Goal: Task Accomplishment & Management: Manage account settings

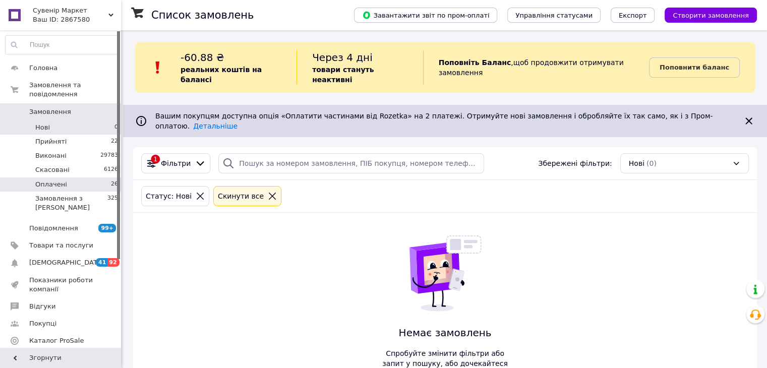
click at [66, 177] on li "Оплачені 26" at bounding box center [62, 184] width 124 height 14
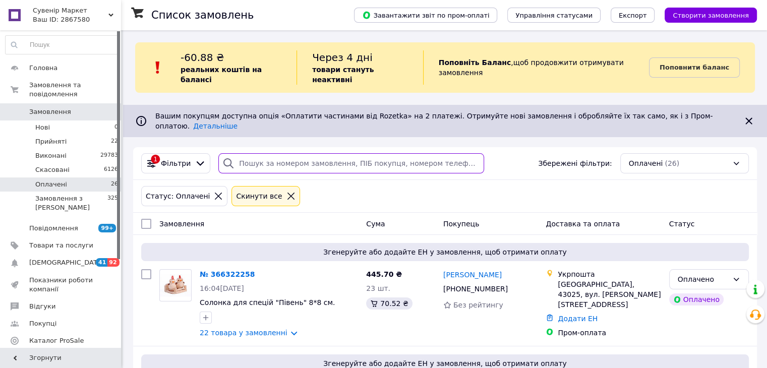
click at [273, 153] on input "search" at bounding box center [351, 163] width 266 height 20
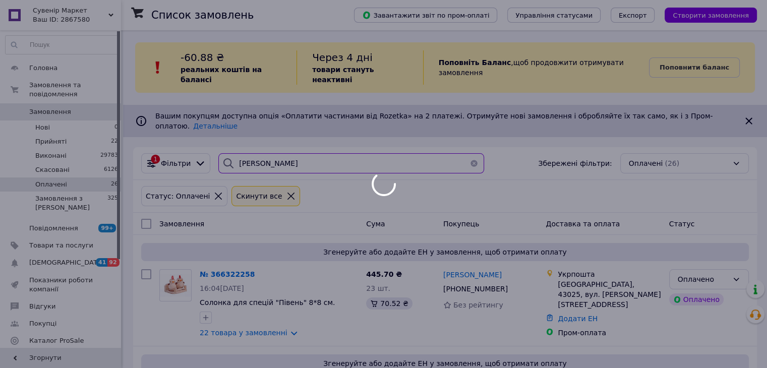
type input "[PERSON_NAME]"
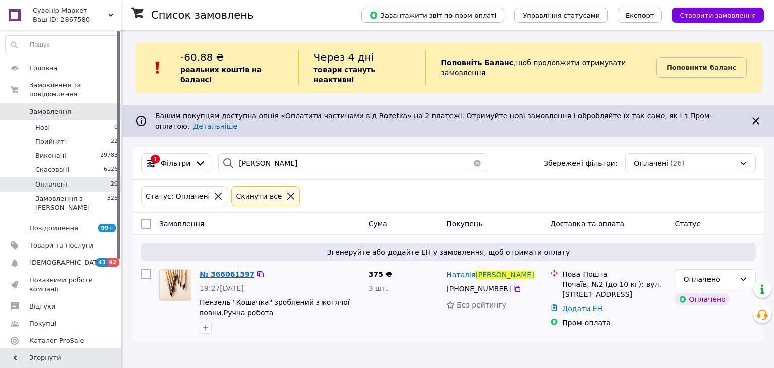
click at [230, 270] on span "№ 366061397" at bounding box center [227, 274] width 55 height 8
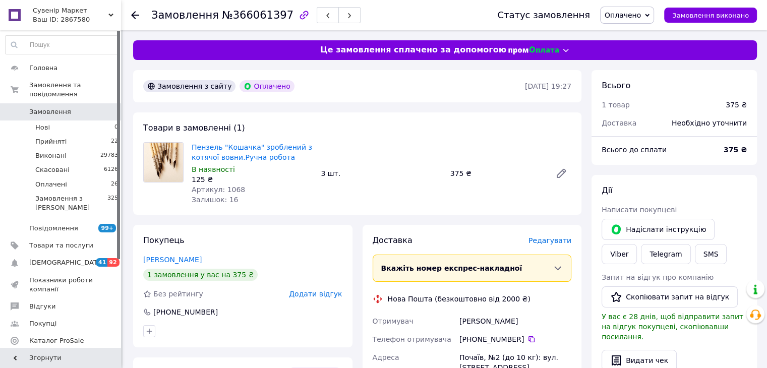
click at [136, 13] on icon at bounding box center [135, 15] width 8 height 8
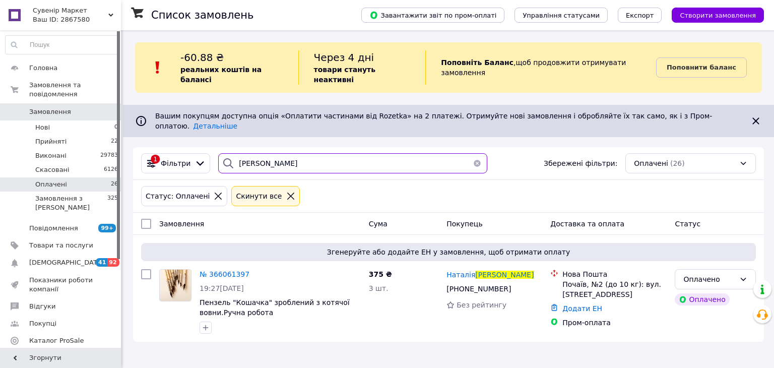
click at [270, 153] on input "[PERSON_NAME]" at bounding box center [352, 163] width 269 height 20
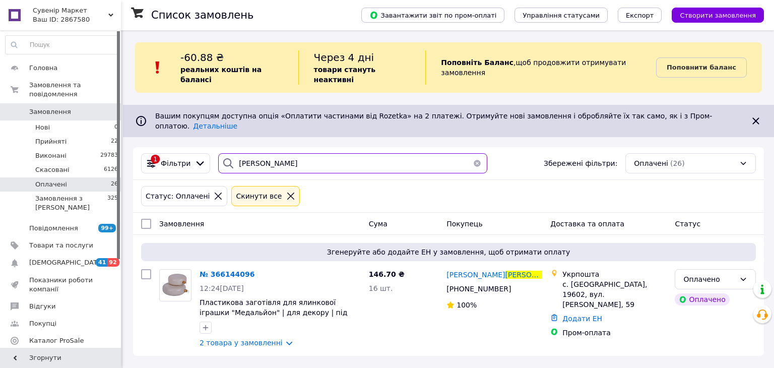
click at [290, 153] on input "[PERSON_NAME]" at bounding box center [352, 163] width 269 height 20
type input "[PERSON_NAME]"
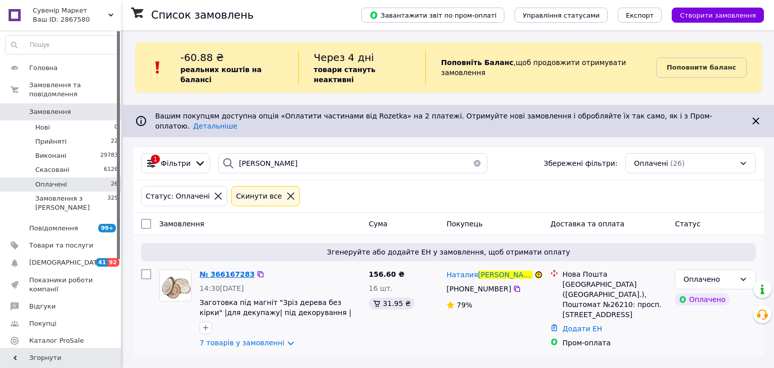
click at [233, 270] on span "№ 366167283" at bounding box center [227, 274] width 55 height 8
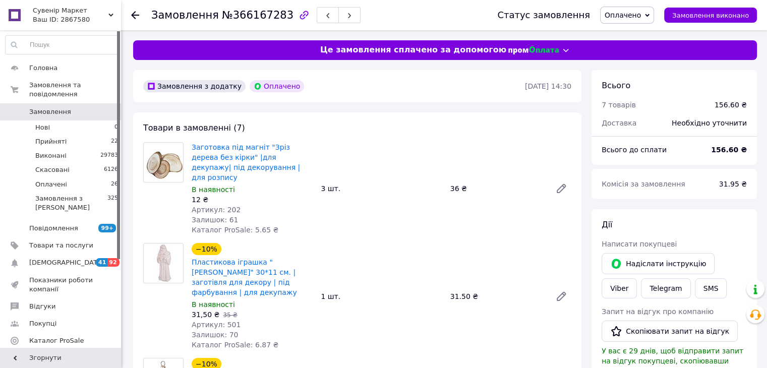
click at [137, 20] on div at bounding box center [135, 15] width 8 height 10
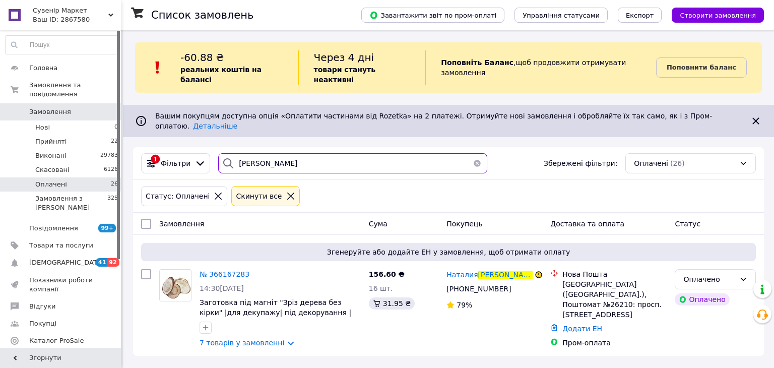
click at [288, 153] on input "[PERSON_NAME]" at bounding box center [352, 163] width 269 height 20
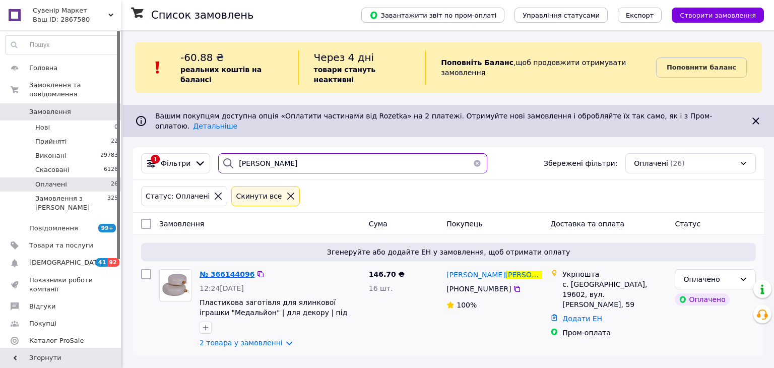
type input "[PERSON_NAME]"
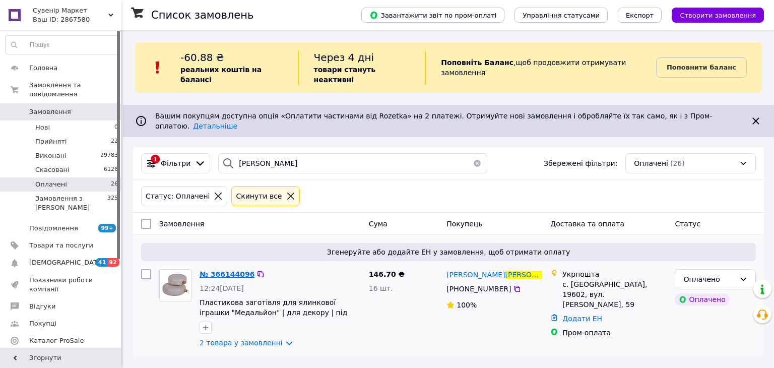
click at [230, 270] on span "№ 366144096" at bounding box center [227, 274] width 55 height 8
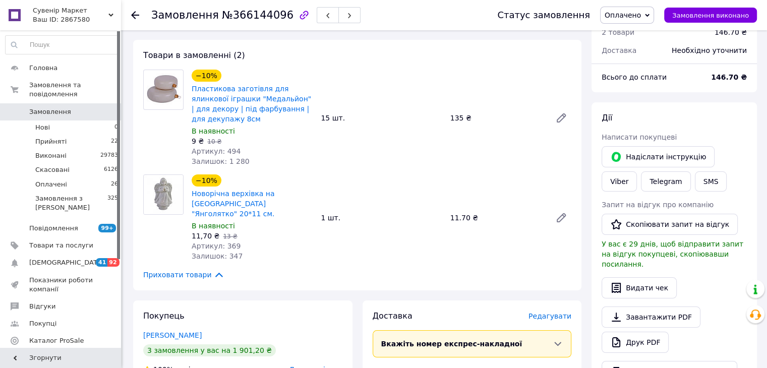
scroll to position [151, 0]
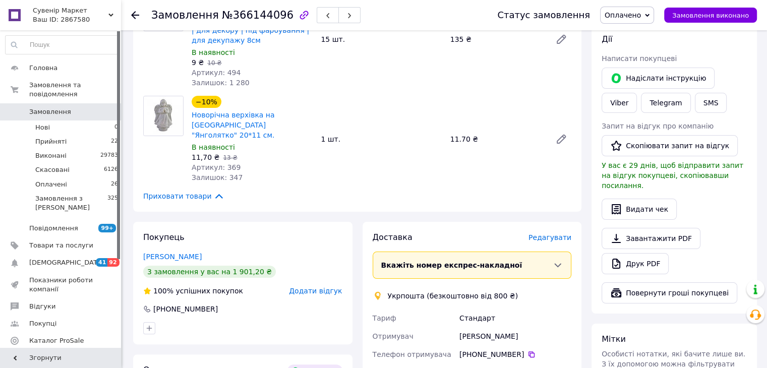
click at [137, 16] on icon at bounding box center [135, 15] width 8 height 8
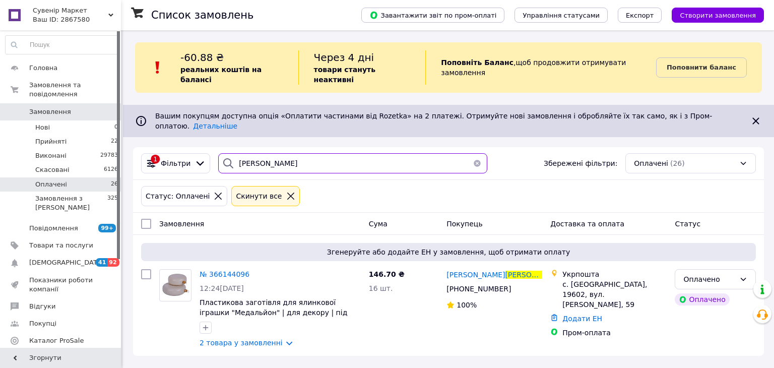
click at [296, 153] on input "[PERSON_NAME]" at bounding box center [352, 163] width 269 height 20
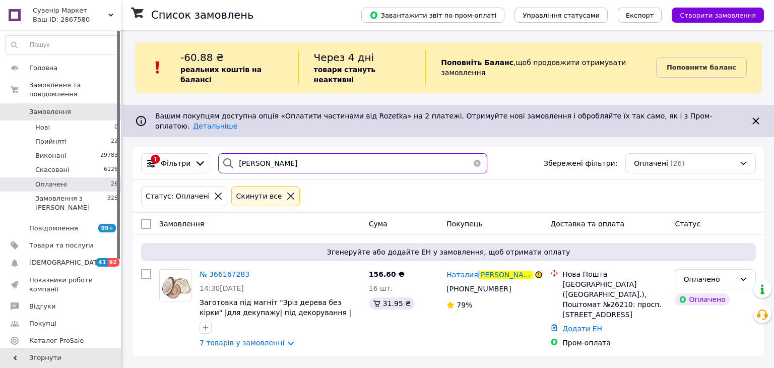
type input "[PERSON_NAME]"
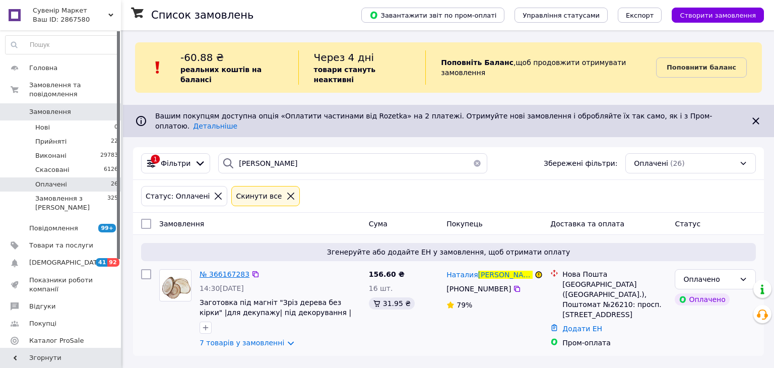
click at [221, 270] on span "№ 366167283" at bounding box center [225, 274] width 50 height 8
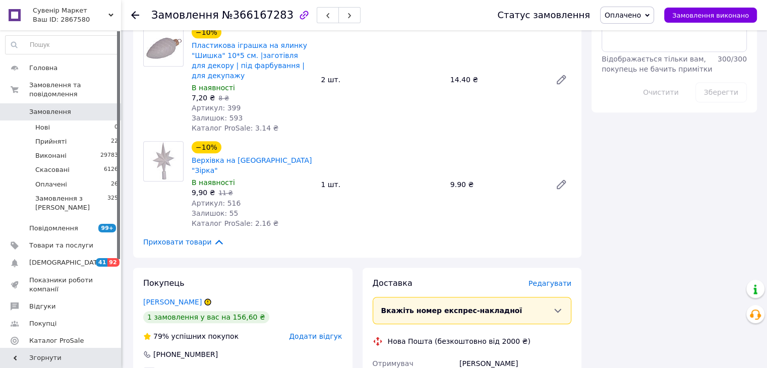
scroll to position [807, 0]
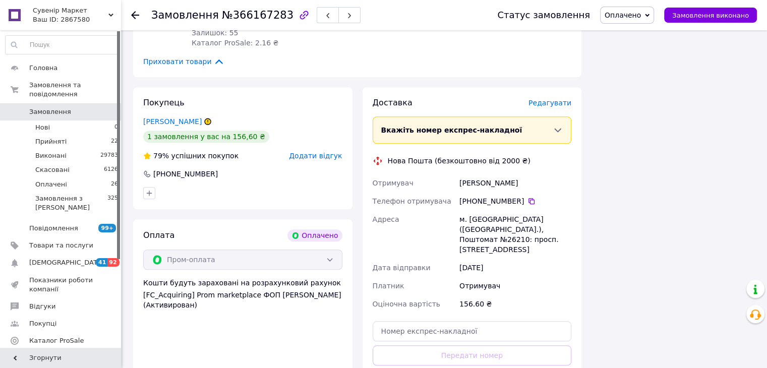
click at [136, 15] on icon at bounding box center [135, 15] width 8 height 8
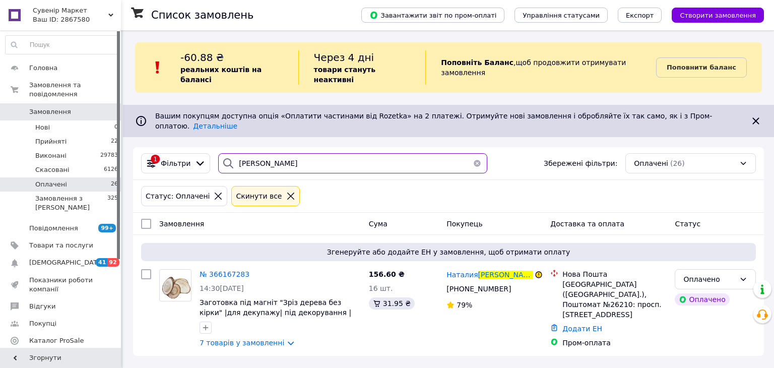
click at [286, 153] on input "[PERSON_NAME]" at bounding box center [352, 163] width 269 height 20
click at [287, 153] on input "[PERSON_NAME]" at bounding box center [352, 163] width 269 height 20
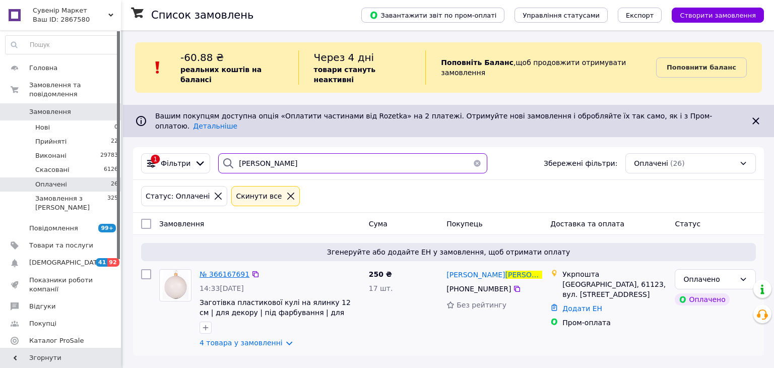
type input "[PERSON_NAME]"
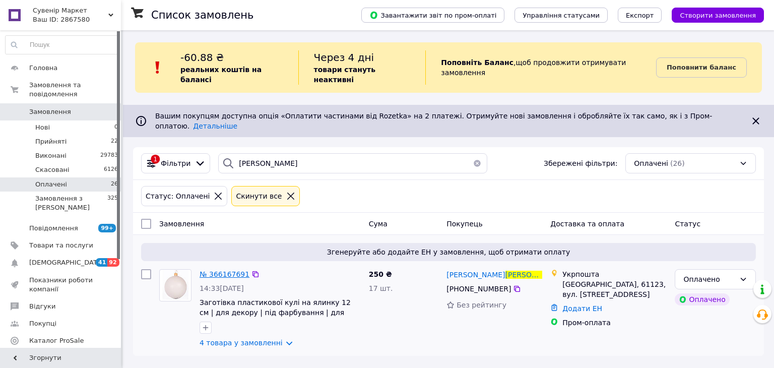
click at [214, 270] on span "№ 366167691" at bounding box center [225, 274] width 50 height 8
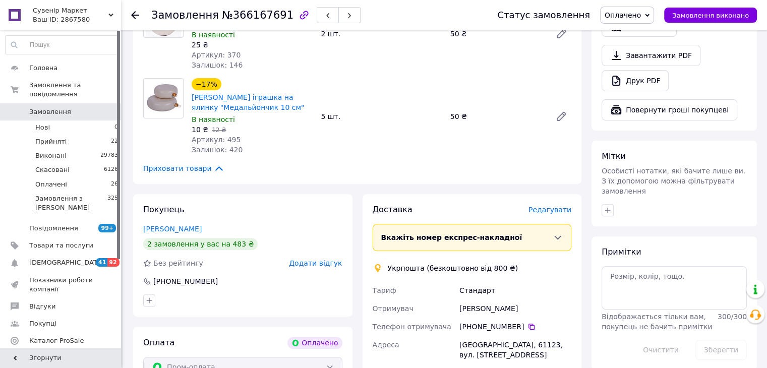
scroll to position [403, 0]
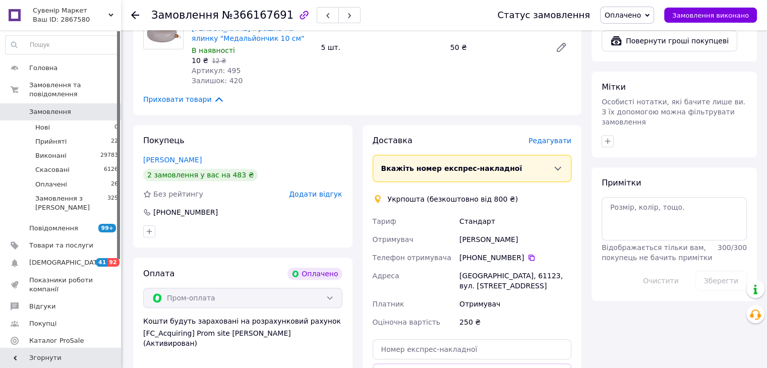
click at [132, 15] on use at bounding box center [135, 15] width 8 height 8
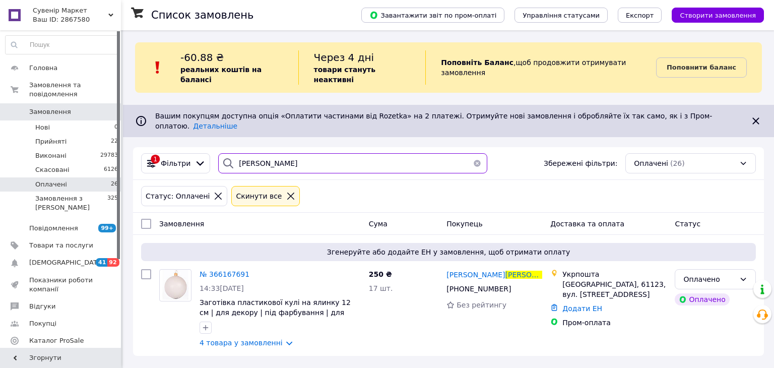
click at [326, 153] on input "[PERSON_NAME]" at bounding box center [352, 163] width 269 height 20
type input "[PERSON_NAME]"
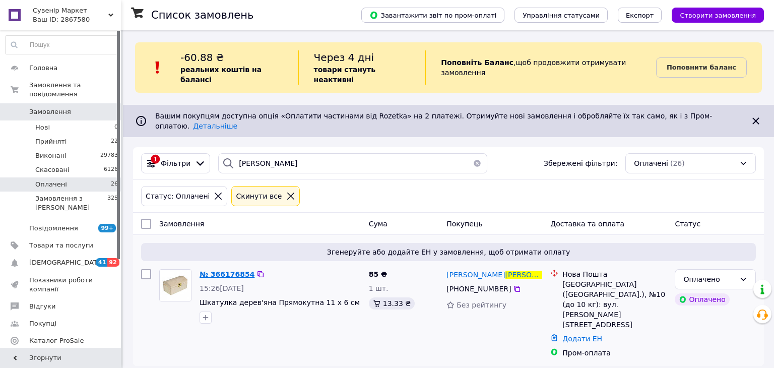
click at [220, 270] on span "№ 366176854" at bounding box center [227, 274] width 55 height 8
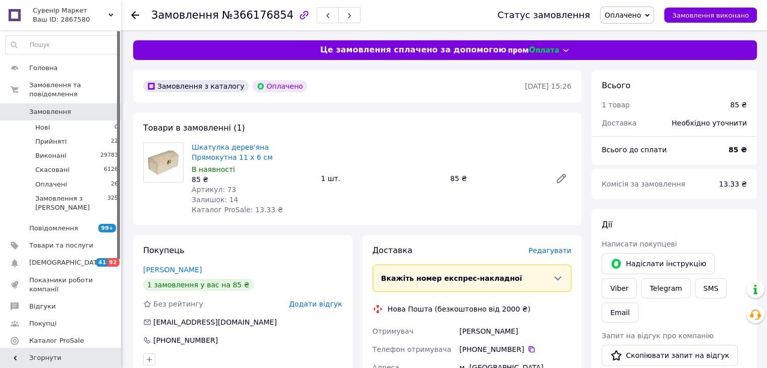
click at [135, 17] on use at bounding box center [135, 15] width 8 height 8
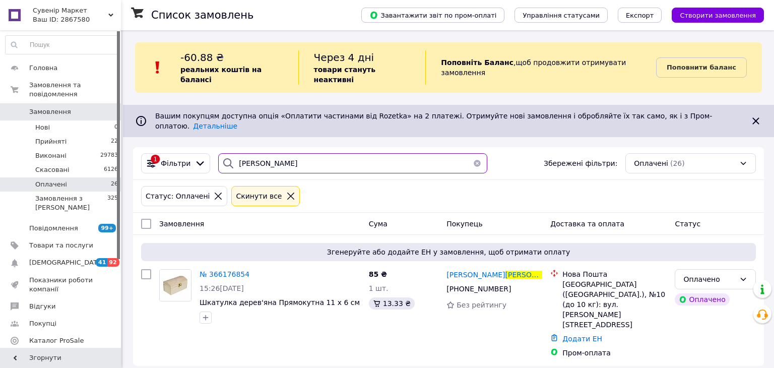
click at [322, 153] on input "[PERSON_NAME]" at bounding box center [352, 163] width 269 height 20
click at [321, 153] on input "[PERSON_NAME]" at bounding box center [352, 163] width 269 height 20
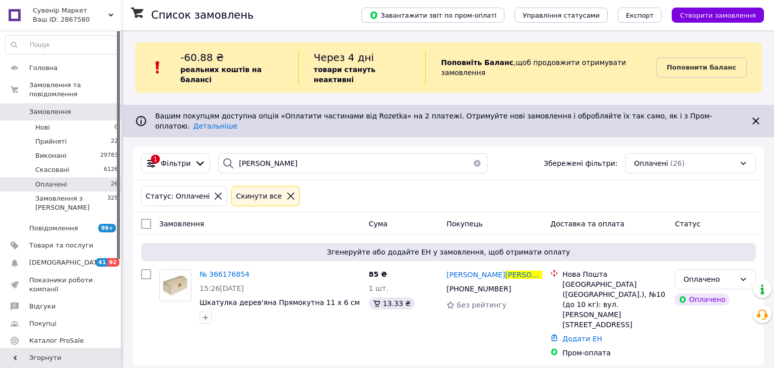
drag, startPoint x: 311, startPoint y: 132, endPoint x: 316, endPoint y: 149, distance: 17.9
click at [312, 147] on div "1 Фільтри [PERSON_NAME] Збережені фільтри: Оплачені (26)" at bounding box center [448, 163] width 631 height 33
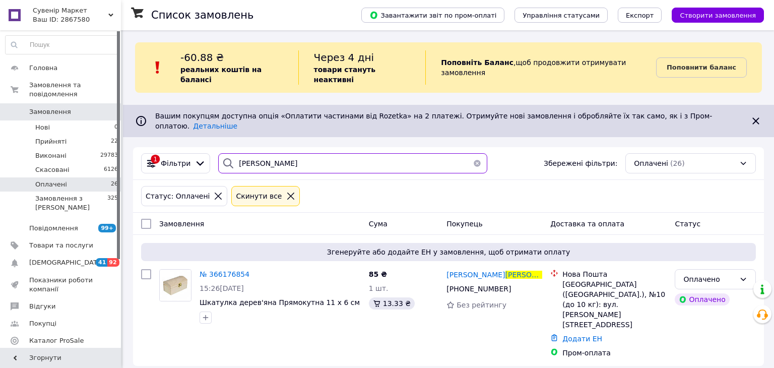
click at [315, 153] on input "[PERSON_NAME]" at bounding box center [352, 163] width 269 height 20
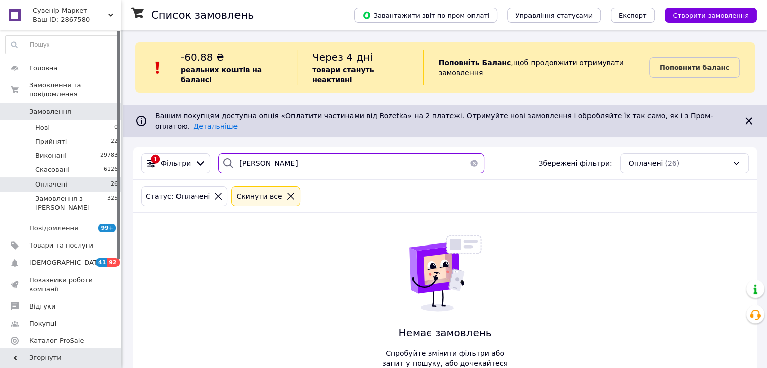
click at [242, 153] on input "[PERSON_NAME]" at bounding box center [351, 163] width 266 height 20
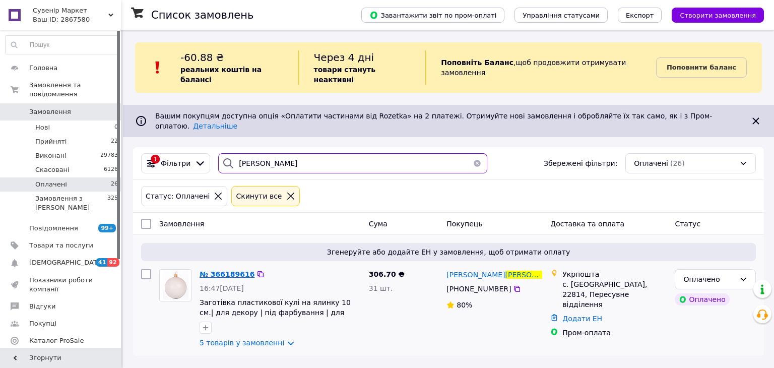
type input "[PERSON_NAME]"
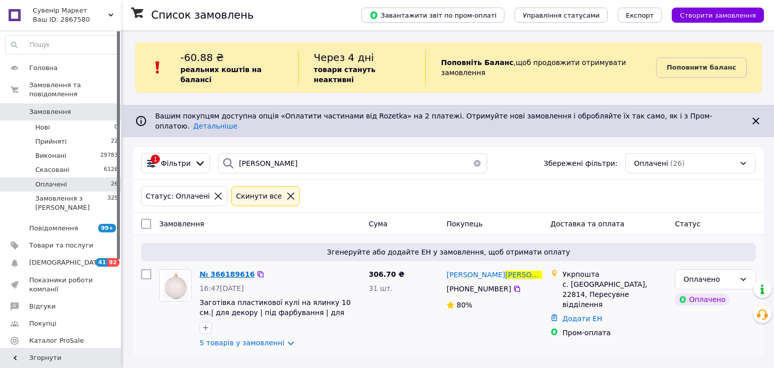
click at [210, 270] on span "№ 366189616" at bounding box center [227, 274] width 55 height 8
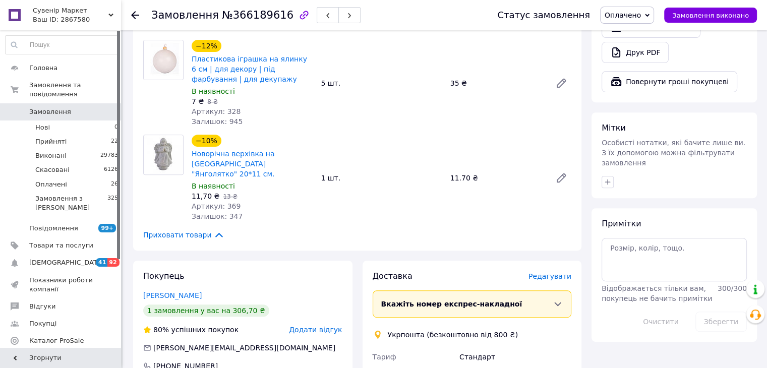
scroll to position [403, 0]
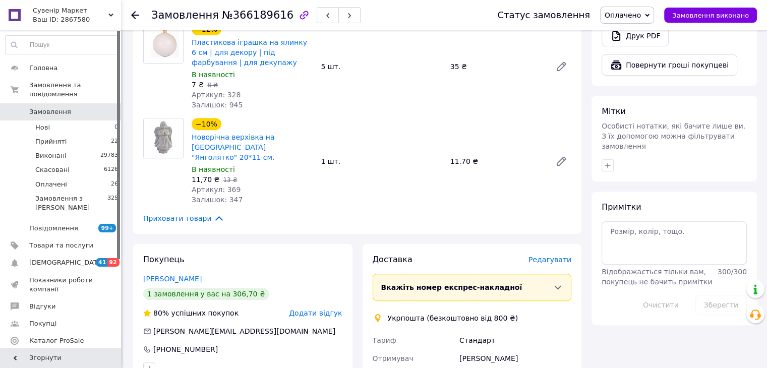
click at [131, 18] on icon at bounding box center [135, 15] width 8 height 8
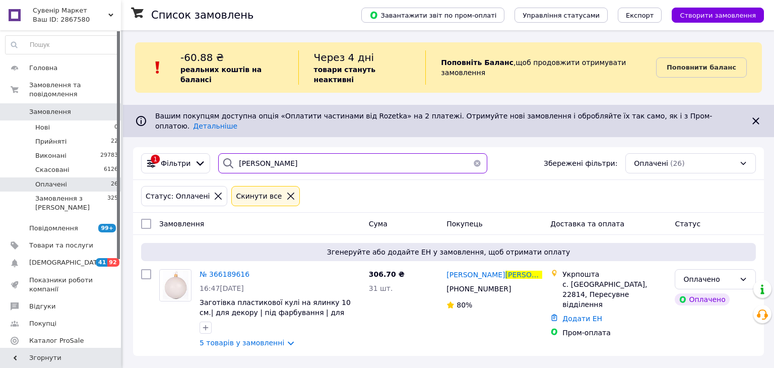
click at [288, 153] on input "[PERSON_NAME]" at bounding box center [352, 163] width 269 height 20
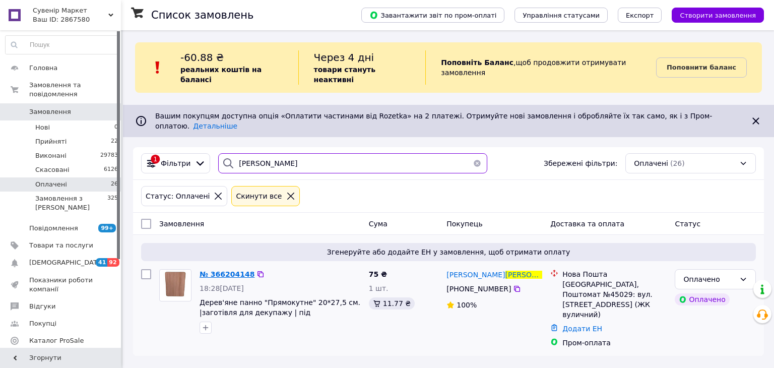
type input "[PERSON_NAME]"
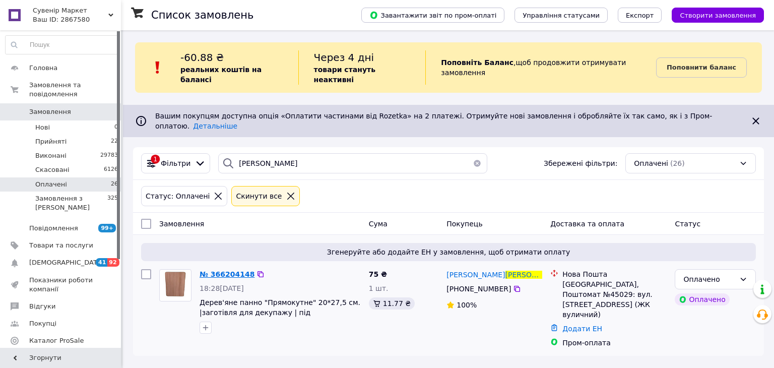
click at [211, 270] on span "№ 366204148" at bounding box center [227, 274] width 55 height 8
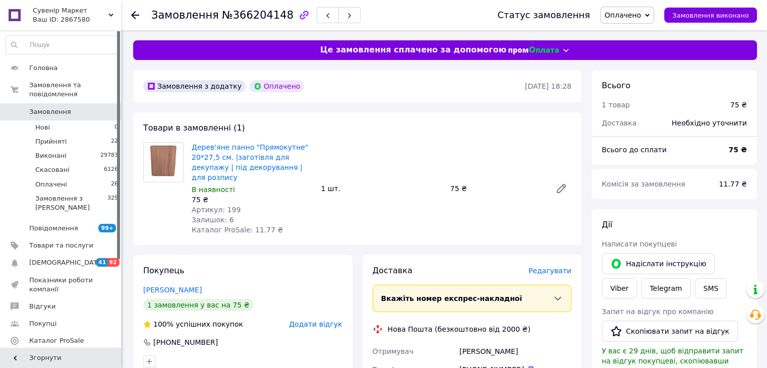
click at [140, 13] on div at bounding box center [141, 15] width 20 height 30
click at [138, 19] on div at bounding box center [135, 15] width 8 height 10
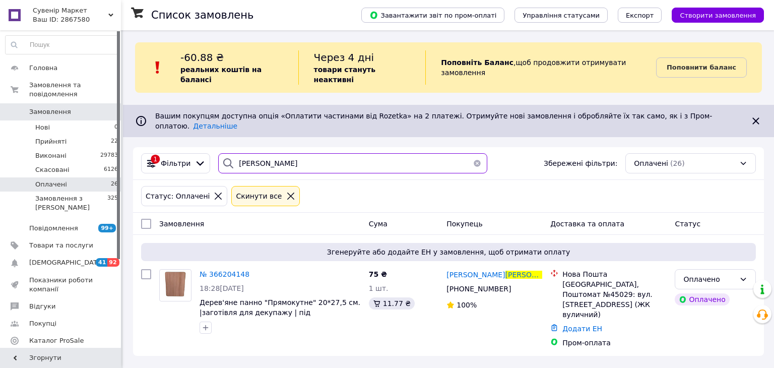
click at [314, 153] on input "[PERSON_NAME]" at bounding box center [352, 163] width 269 height 20
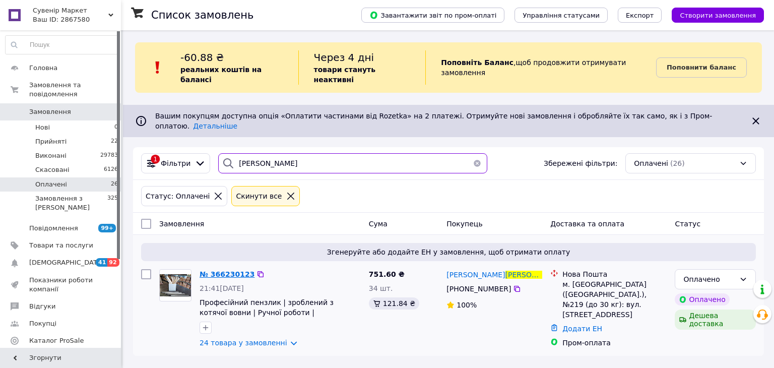
type input "[PERSON_NAME]"
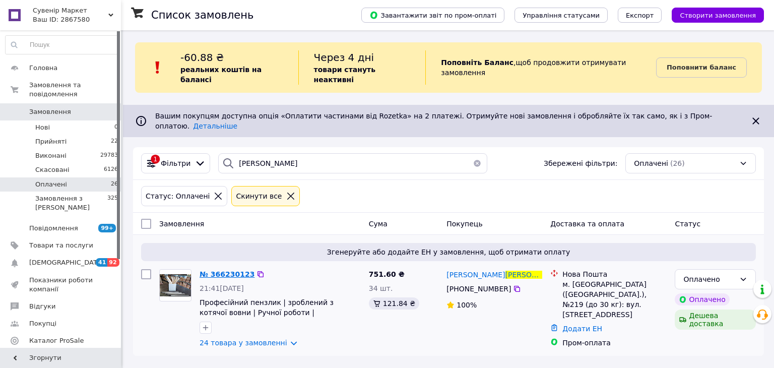
click at [233, 270] on span "№ 366230123" at bounding box center [227, 274] width 55 height 8
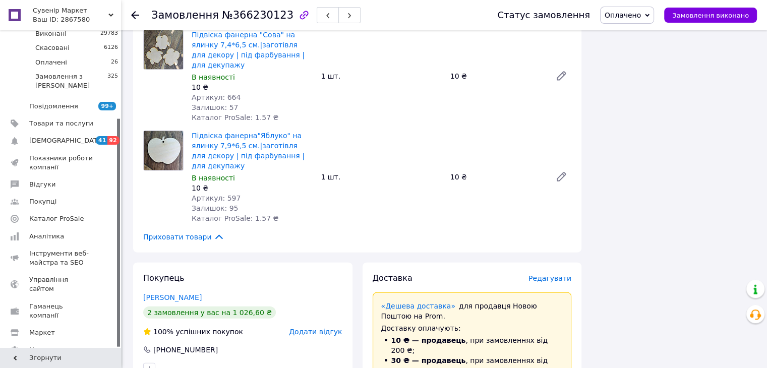
scroll to position [2470, 0]
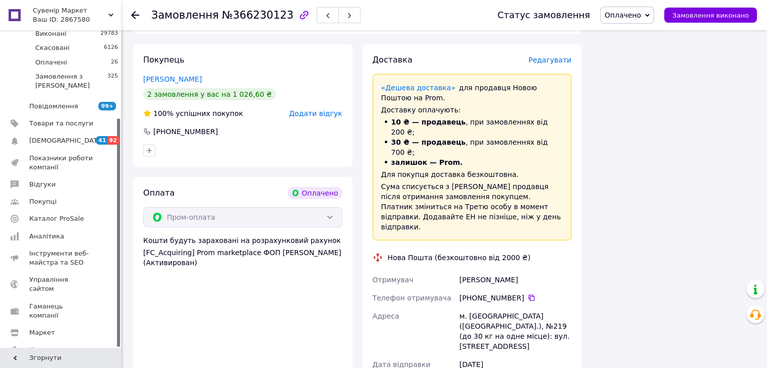
click at [137, 15] on use at bounding box center [135, 15] width 8 height 8
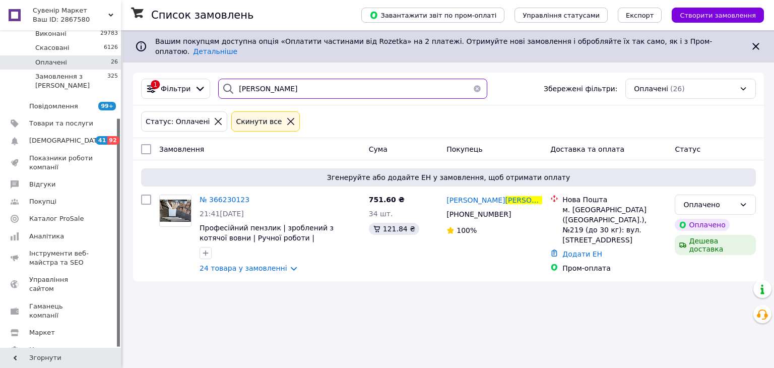
click at [269, 82] on input "[PERSON_NAME]" at bounding box center [352, 89] width 269 height 20
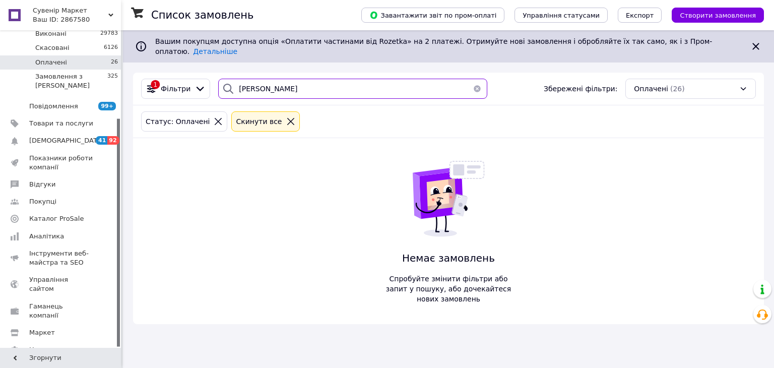
type input "[PERSON_NAME]"
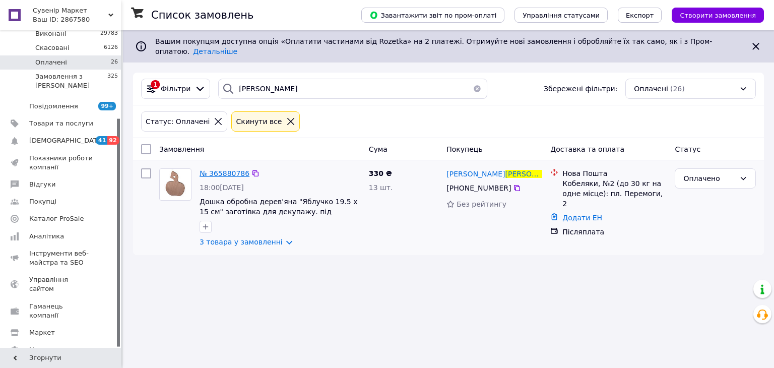
click at [207, 169] on span "№ 365880786" at bounding box center [225, 173] width 50 height 8
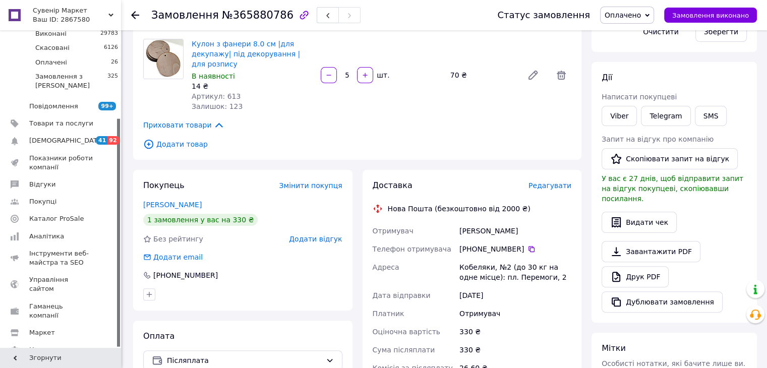
scroll to position [303, 0]
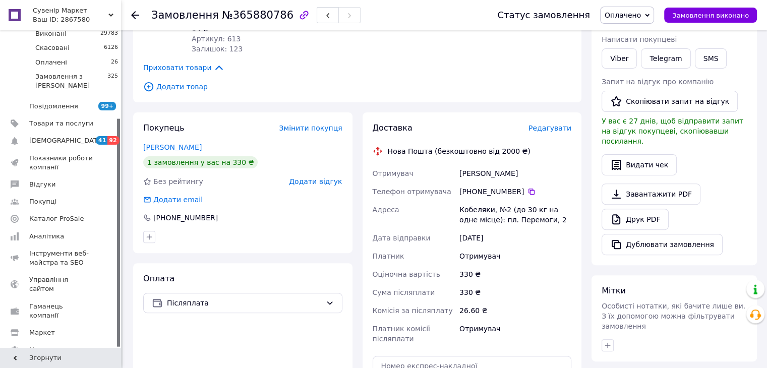
click at [132, 16] on icon at bounding box center [135, 15] width 8 height 8
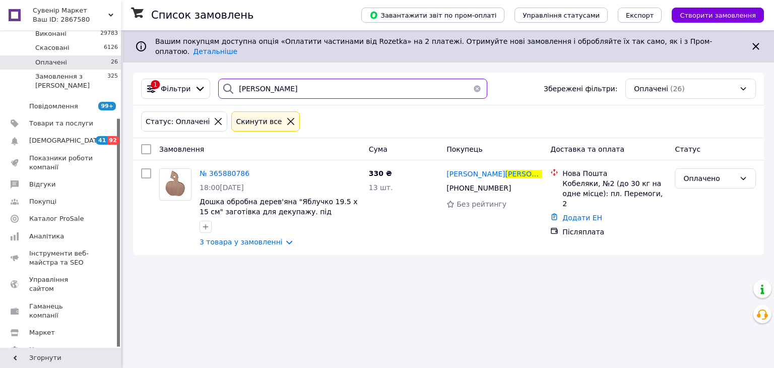
click at [335, 80] on input "[PERSON_NAME]" at bounding box center [352, 89] width 269 height 20
click at [333, 79] on input "[PERSON_NAME]" at bounding box center [352, 89] width 269 height 20
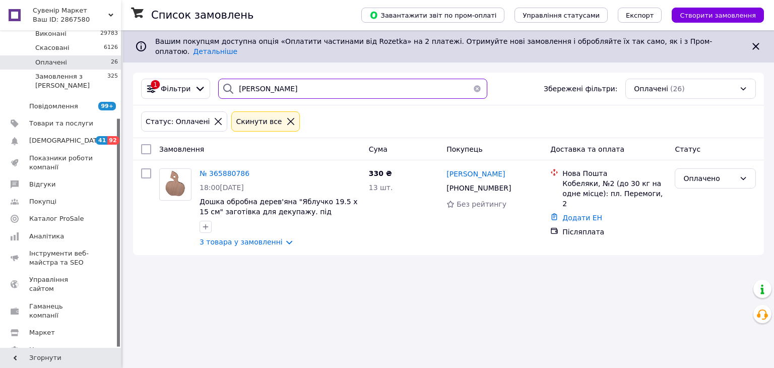
type input "[PERSON_NAME]"
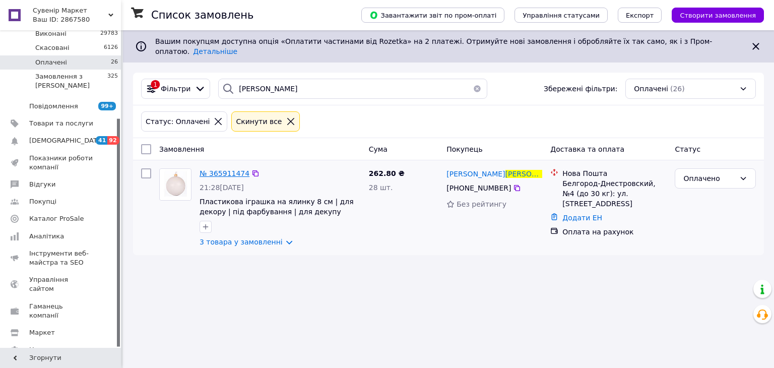
click at [202, 169] on span "№ 365911474" at bounding box center [225, 173] width 50 height 8
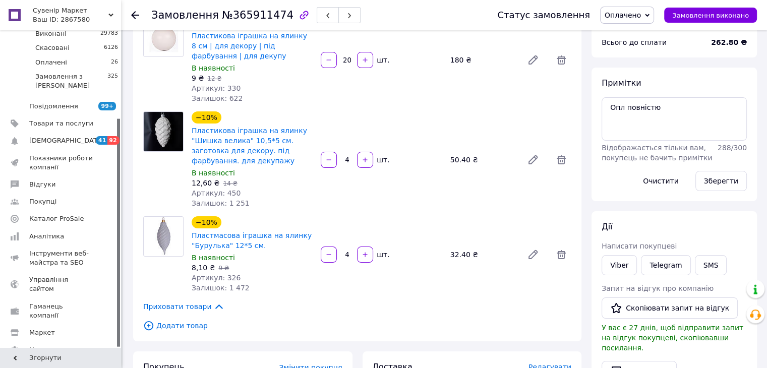
scroll to position [151, 0]
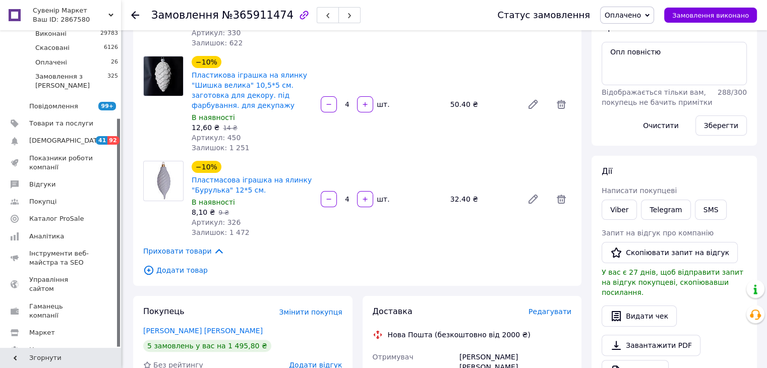
click at [136, 12] on icon at bounding box center [135, 15] width 8 height 8
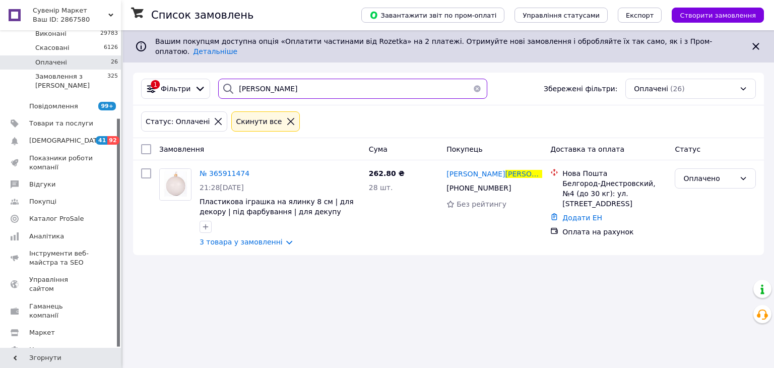
click at [318, 84] on input "[PERSON_NAME]" at bounding box center [352, 89] width 269 height 20
click at [316, 84] on input "[PERSON_NAME]" at bounding box center [352, 89] width 269 height 20
type input "[PERSON_NAME]"
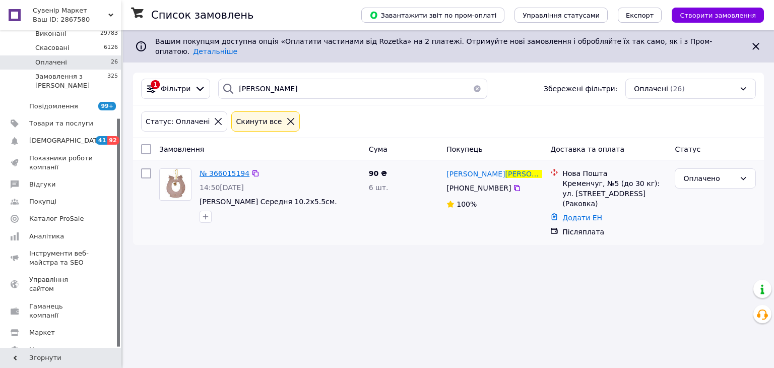
click at [232, 169] on span "№ 366015194" at bounding box center [225, 173] width 50 height 8
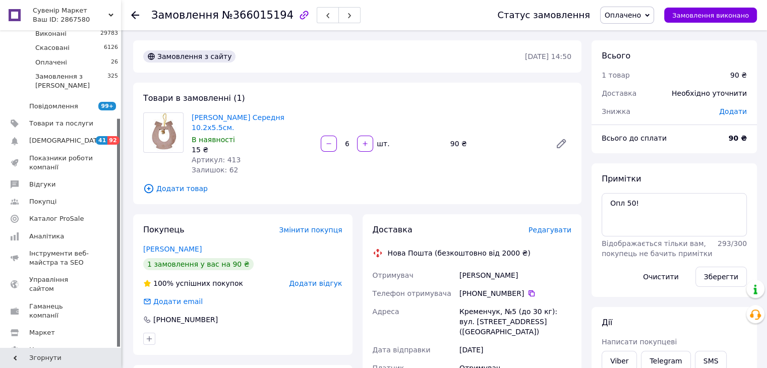
click at [135, 13] on icon at bounding box center [135, 15] width 8 height 8
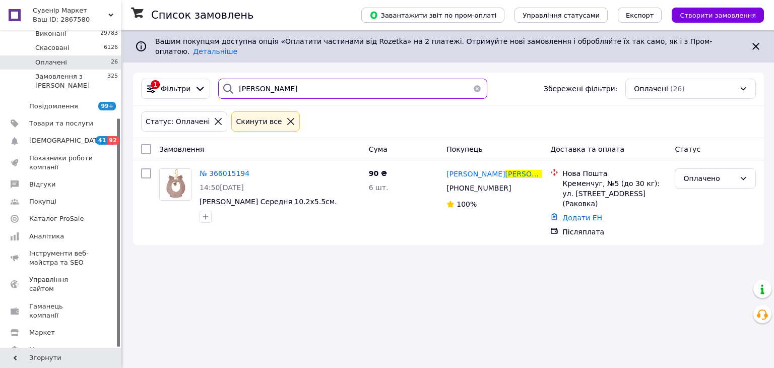
click at [307, 83] on input "[PERSON_NAME]" at bounding box center [352, 89] width 269 height 20
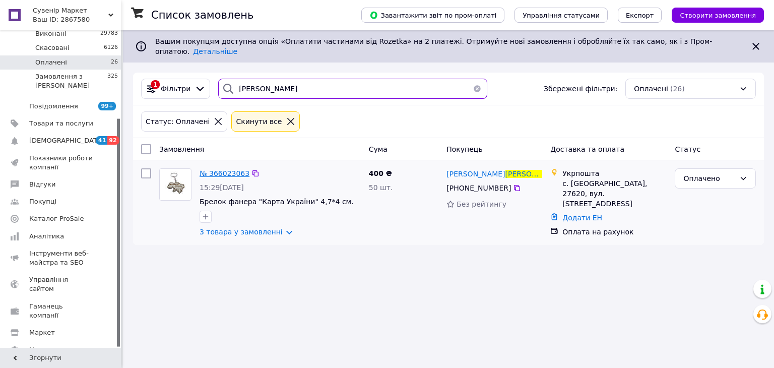
type input "[PERSON_NAME]"
click at [228, 169] on span "№ 366023063" at bounding box center [225, 173] width 50 height 8
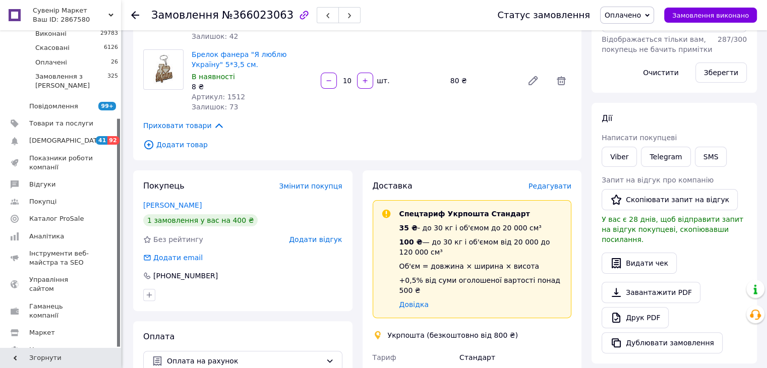
scroll to position [353, 0]
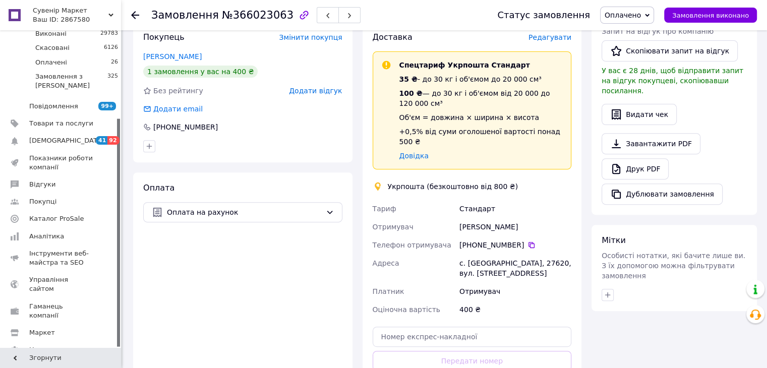
click at [131, 14] on icon at bounding box center [135, 15] width 8 height 8
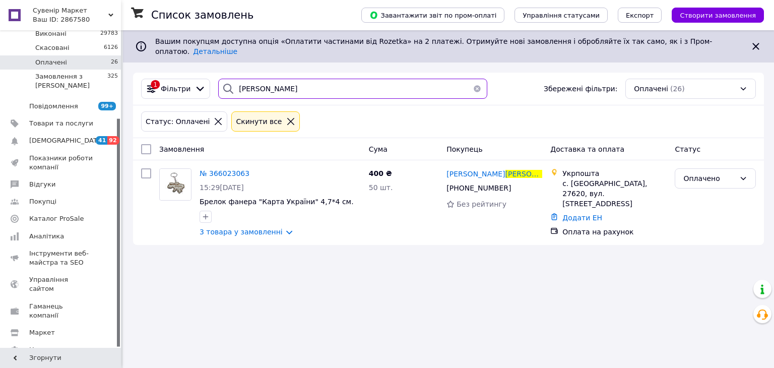
click at [321, 85] on input "[PERSON_NAME]" at bounding box center [352, 89] width 269 height 20
click at [320, 85] on input "[PERSON_NAME]" at bounding box center [352, 89] width 269 height 20
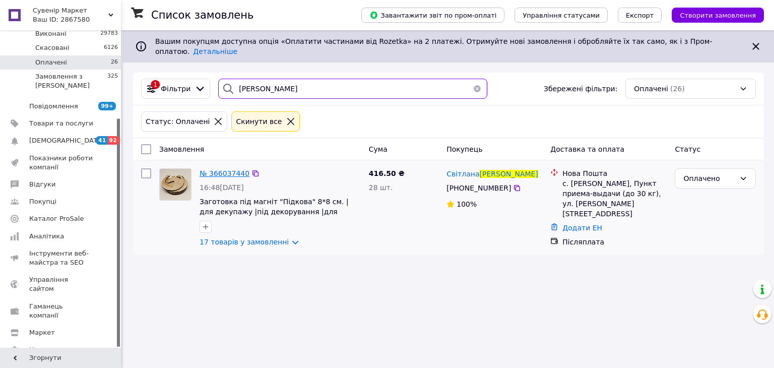
type input "[PERSON_NAME]"
click at [230, 169] on span "№ 366037440" at bounding box center [225, 173] width 50 height 8
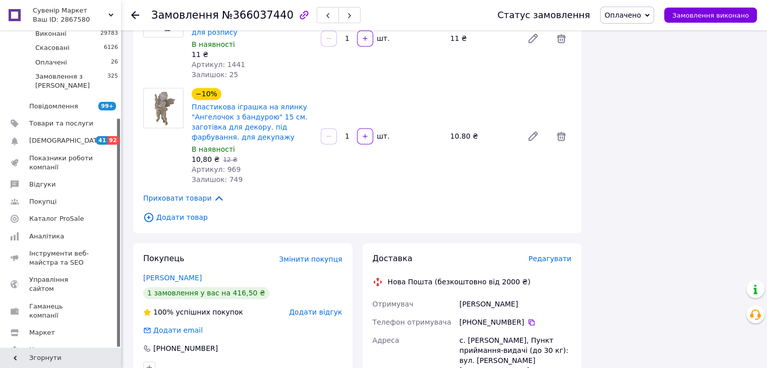
scroll to position [1462, 0]
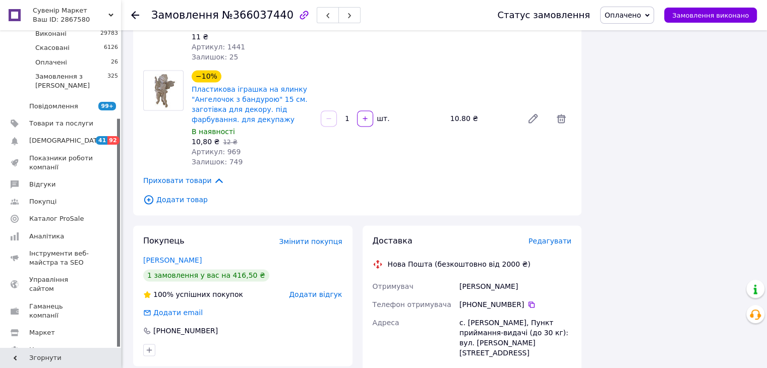
click at [133, 13] on use at bounding box center [135, 15] width 8 height 8
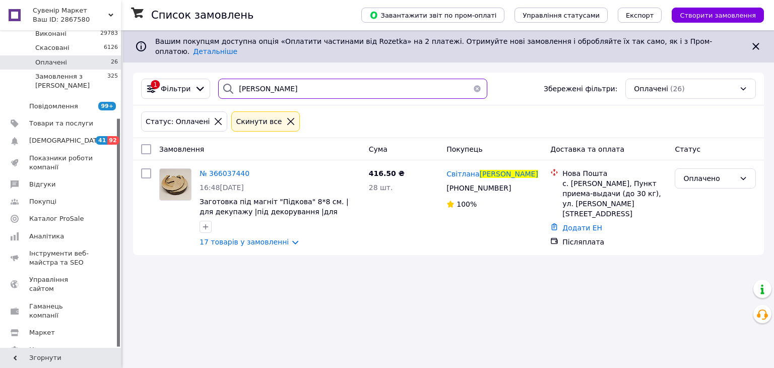
click at [271, 79] on input "[PERSON_NAME]" at bounding box center [352, 89] width 269 height 20
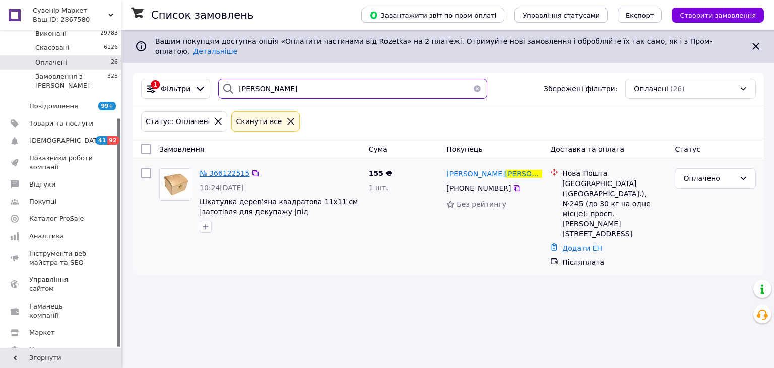
type input "[PERSON_NAME]"
click at [220, 169] on span "№ 366122515" at bounding box center [225, 173] width 50 height 8
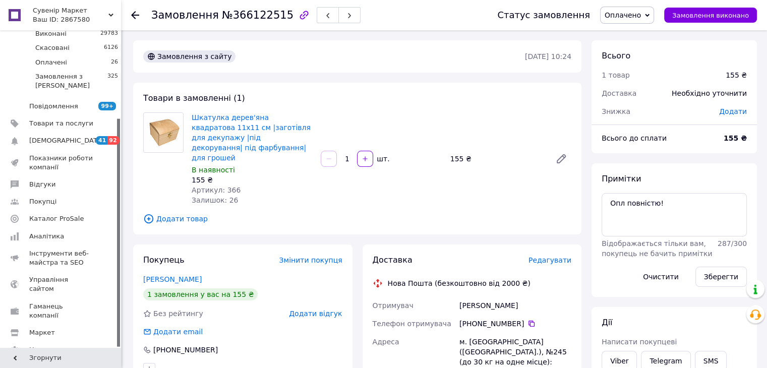
click at [138, 16] on div at bounding box center [141, 15] width 20 height 30
click at [135, 17] on icon at bounding box center [135, 15] width 8 height 8
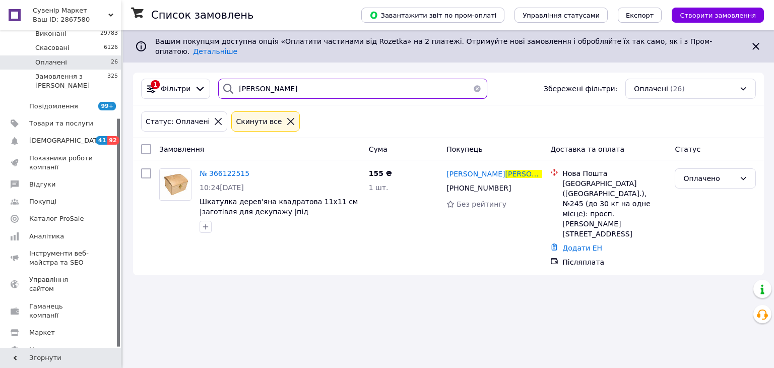
click at [338, 81] on input "[PERSON_NAME]" at bounding box center [352, 89] width 269 height 20
type input "[PERSON_NAME]"
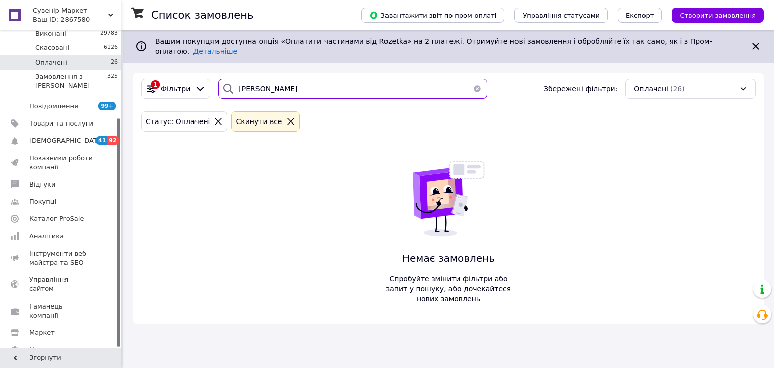
click at [332, 79] on input "[PERSON_NAME]" at bounding box center [352, 89] width 269 height 20
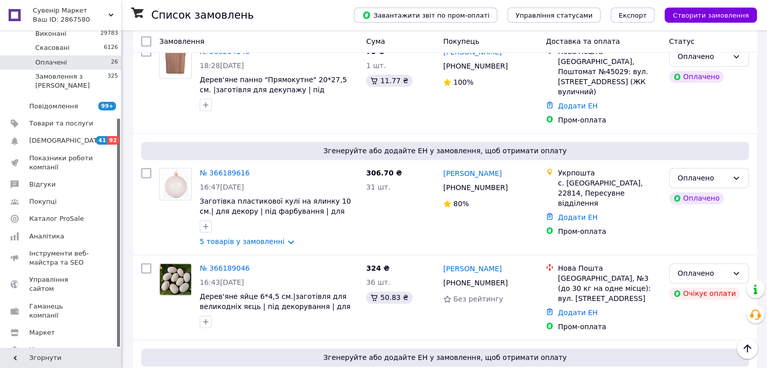
scroll to position [1361, 0]
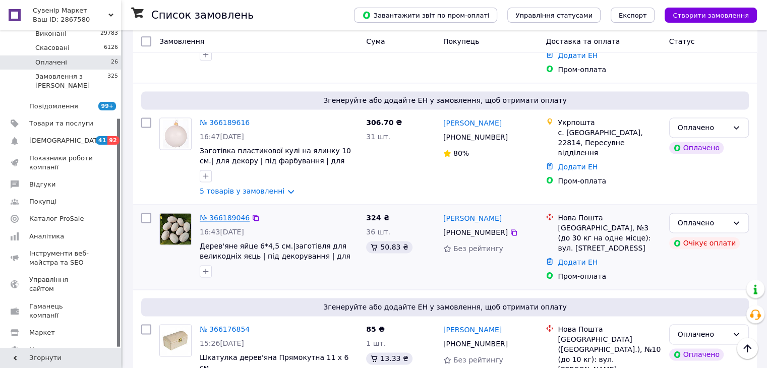
click at [212, 214] on link "№ 366189046" at bounding box center [225, 218] width 50 height 8
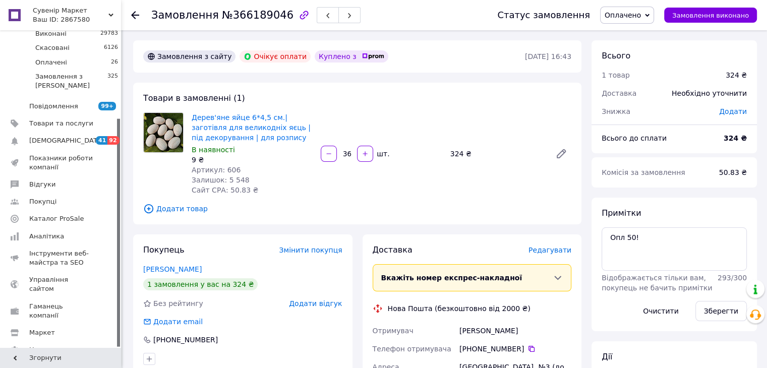
click at [132, 14] on use at bounding box center [135, 15] width 8 height 8
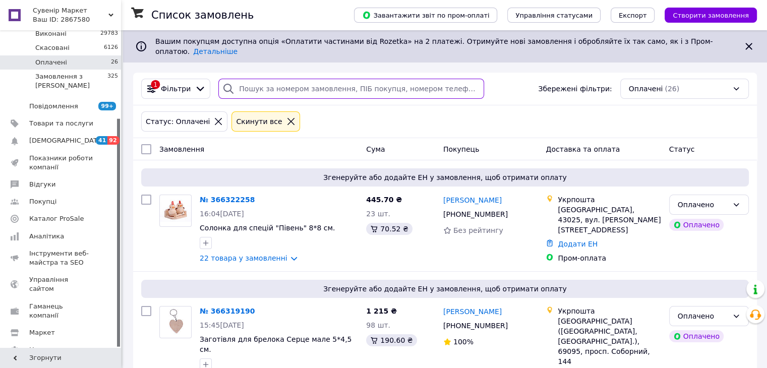
click at [314, 81] on input "search" at bounding box center [351, 89] width 266 height 20
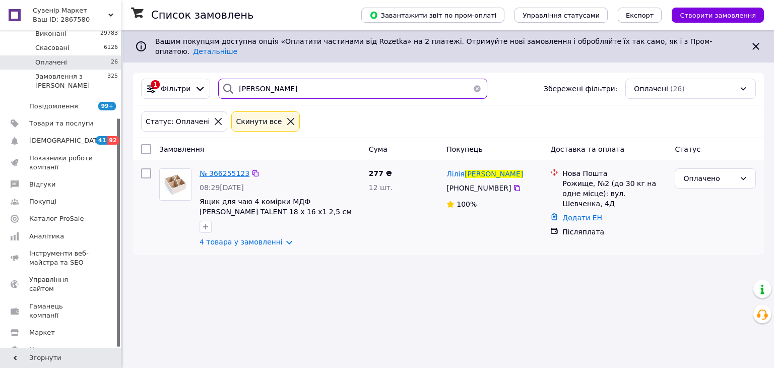
type input "[PERSON_NAME]"
click at [216, 169] on span "№ 366255123" at bounding box center [225, 173] width 50 height 8
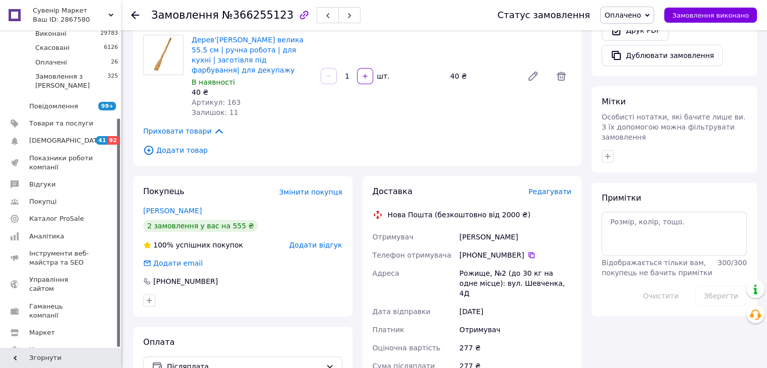
scroll to position [353, 0]
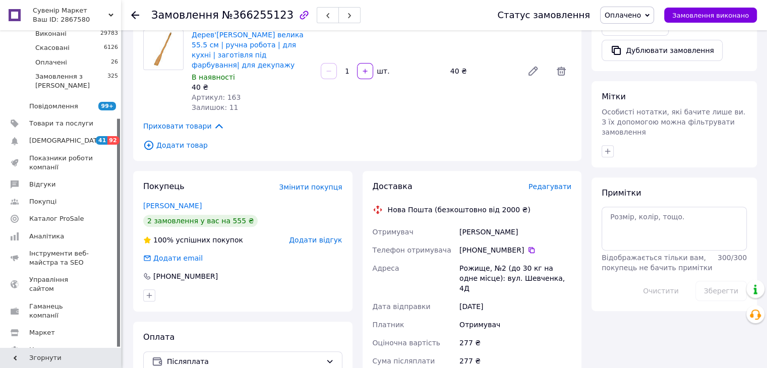
click at [136, 9] on div at bounding box center [141, 15] width 20 height 30
click at [137, 11] on icon at bounding box center [135, 15] width 8 height 8
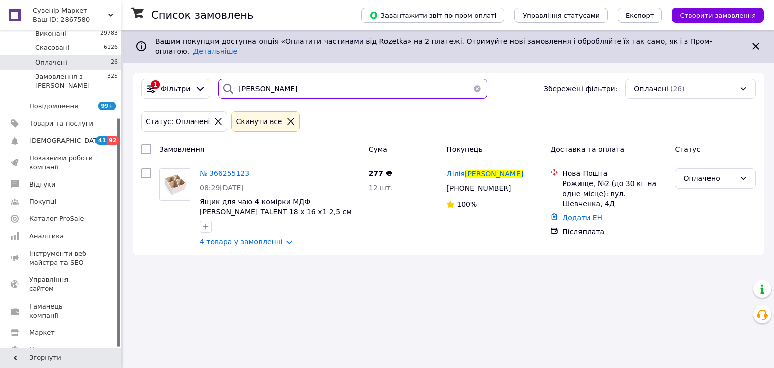
click at [278, 79] on input "[PERSON_NAME]" at bounding box center [352, 89] width 269 height 20
type input "[PERSON_NAME]"
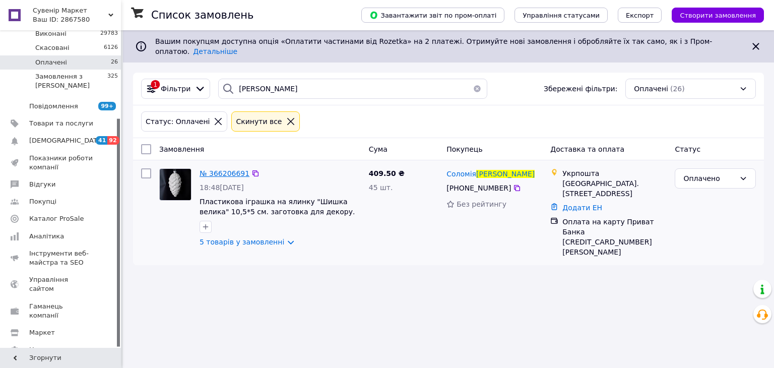
click at [220, 169] on span "№ 366206691" at bounding box center [225, 173] width 50 height 8
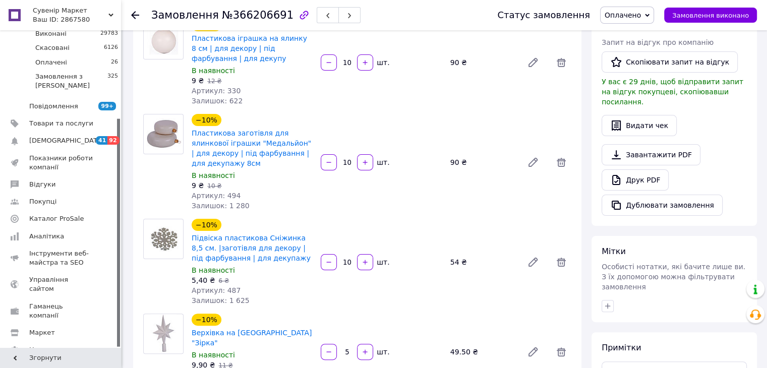
scroll to position [101, 0]
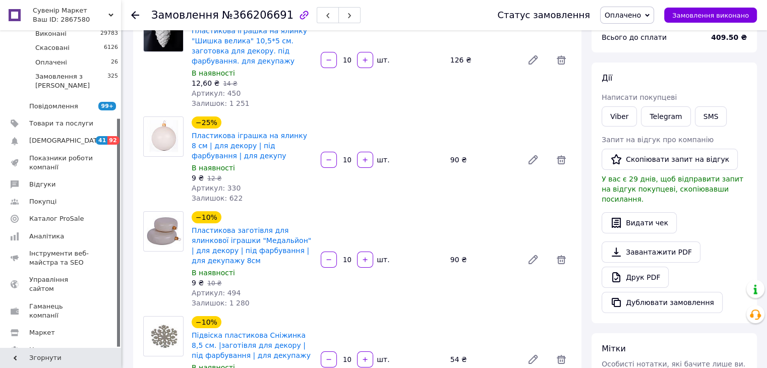
click at [616, 104] on div "Viber" at bounding box center [618, 116] width 39 height 24
click at [615, 117] on link "Viber" at bounding box center [618, 116] width 35 height 20
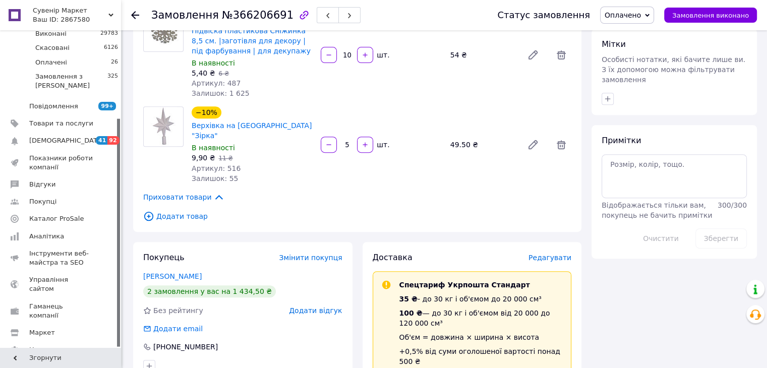
scroll to position [605, 0]
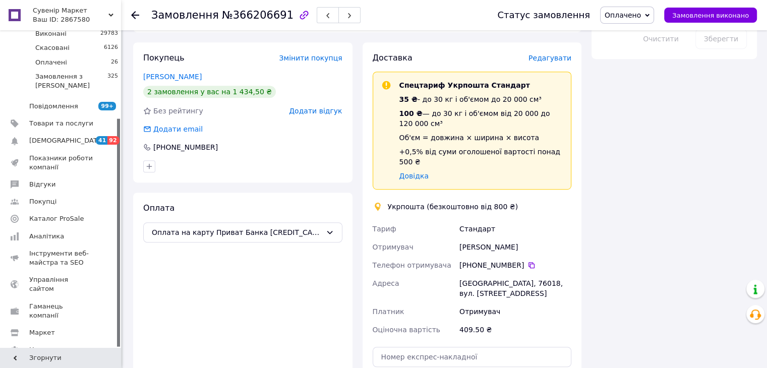
click at [137, 15] on use at bounding box center [135, 15] width 8 height 8
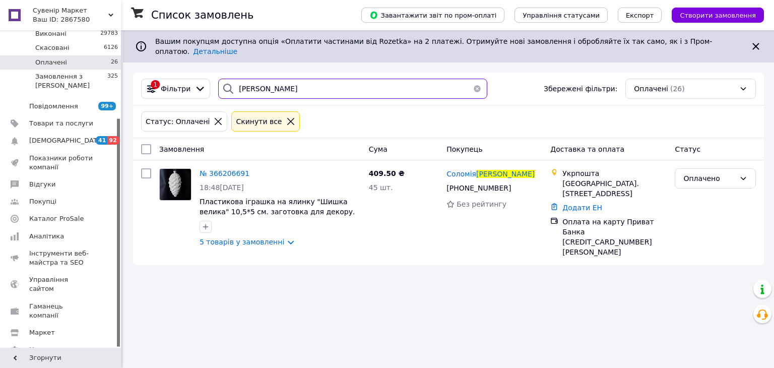
click at [313, 79] on input "[PERSON_NAME]" at bounding box center [352, 89] width 269 height 20
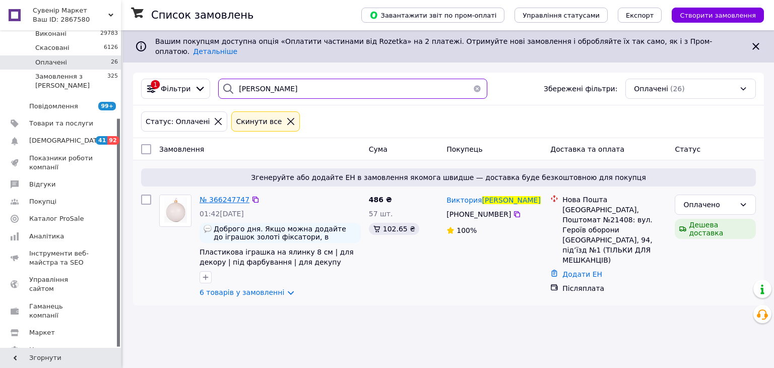
type input "[PERSON_NAME]"
click at [231, 196] on span "№ 366247747" at bounding box center [225, 200] width 50 height 8
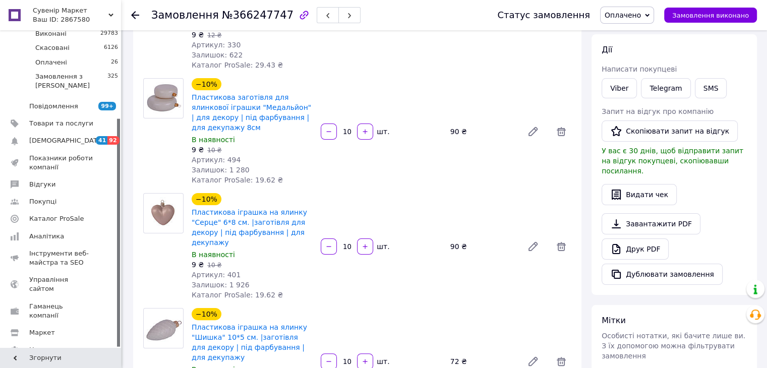
scroll to position [202, 0]
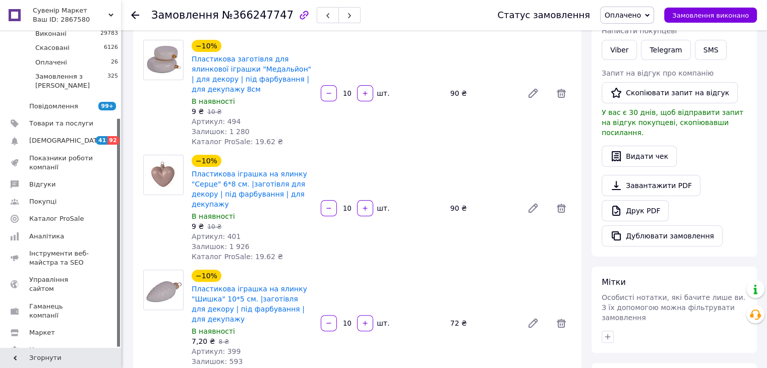
click at [137, 15] on icon at bounding box center [135, 15] width 8 height 8
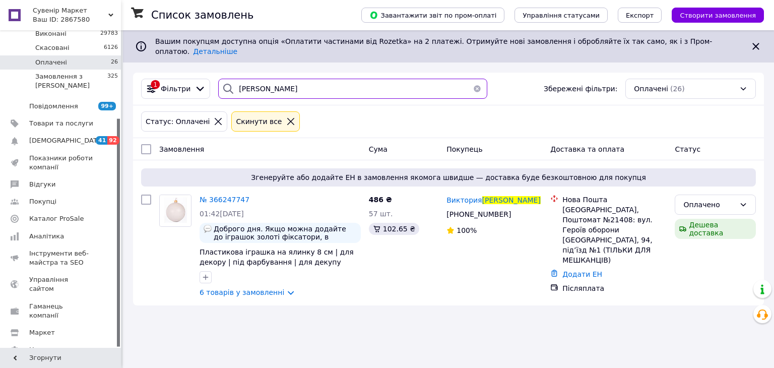
click at [309, 87] on input "[PERSON_NAME]" at bounding box center [352, 89] width 269 height 20
click at [310, 86] on input "[PERSON_NAME]" at bounding box center [352, 89] width 269 height 20
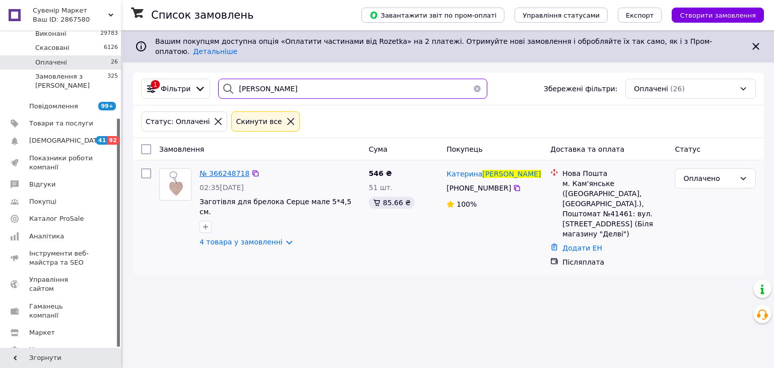
type input "[PERSON_NAME]"
click at [221, 169] on span "№ 366248718" at bounding box center [225, 173] width 50 height 8
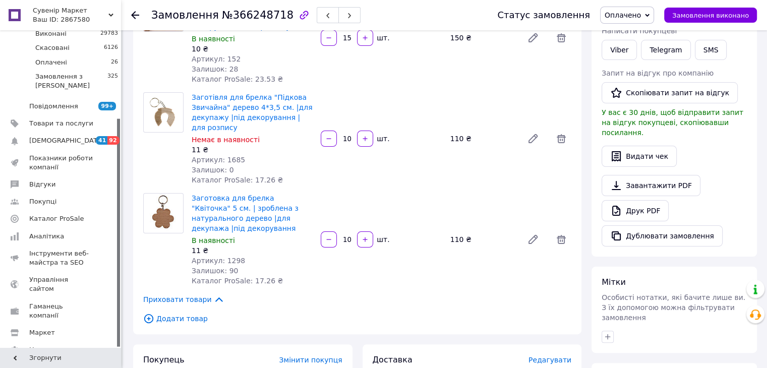
scroll to position [151, 0]
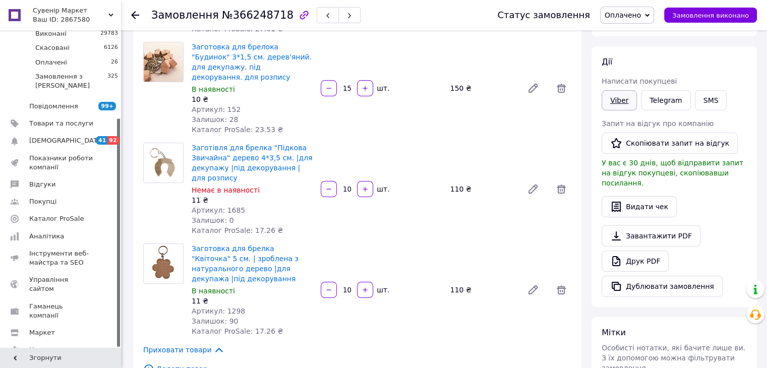
click at [622, 91] on link "Viber" at bounding box center [618, 100] width 35 height 20
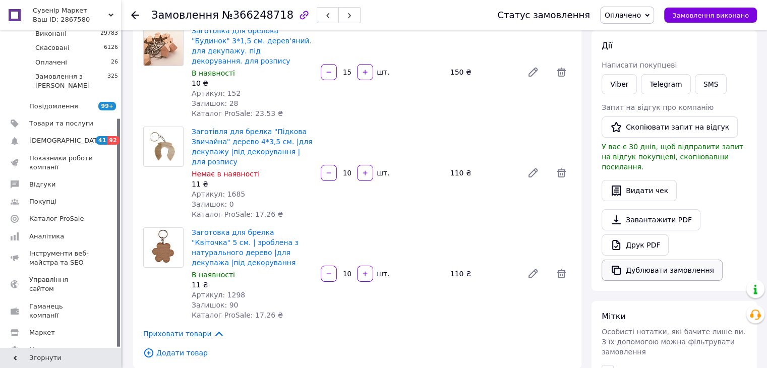
scroll to position [353, 0]
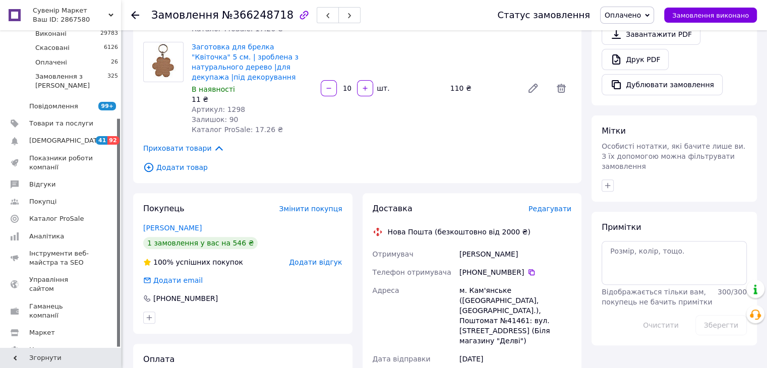
click at [134, 19] on div at bounding box center [135, 15] width 8 height 10
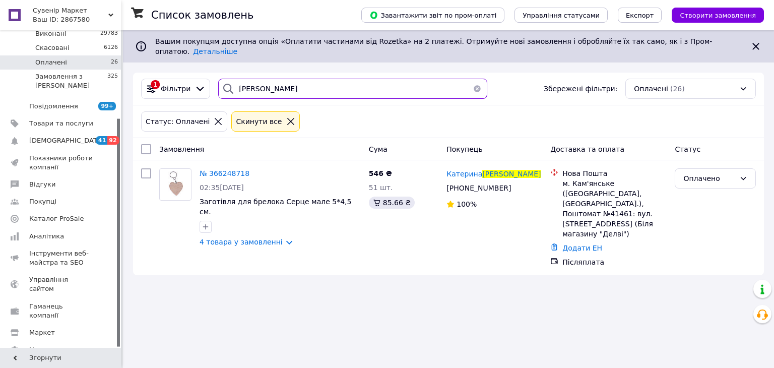
click at [339, 79] on input "[PERSON_NAME]" at bounding box center [352, 89] width 269 height 20
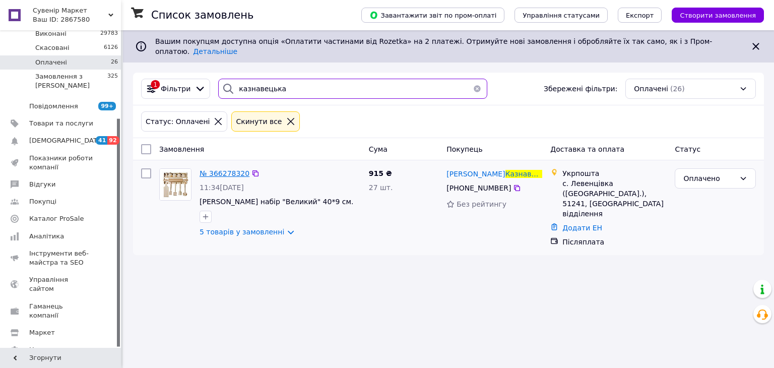
type input "казнавецька"
click at [204, 169] on span "№ 366278320" at bounding box center [225, 173] width 50 height 8
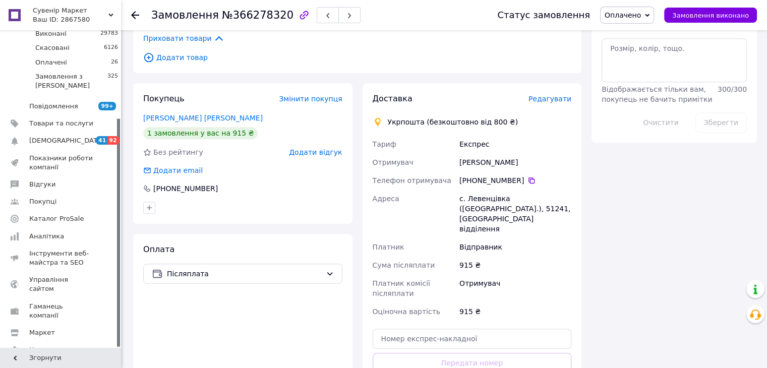
scroll to position [504, 0]
click at [136, 15] on icon at bounding box center [135, 15] width 8 height 8
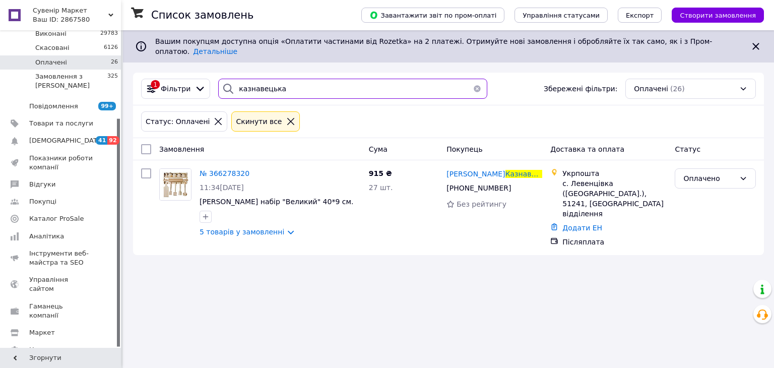
click at [305, 85] on input "казнавецька" at bounding box center [352, 89] width 269 height 20
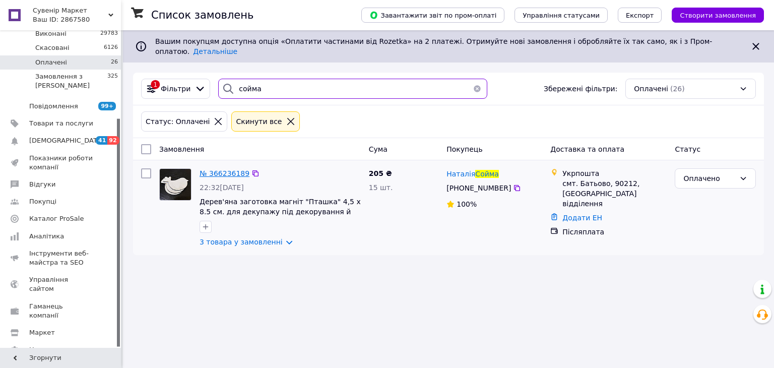
type input "сойма"
click at [217, 169] on span "№ 366236189" at bounding box center [225, 173] width 50 height 8
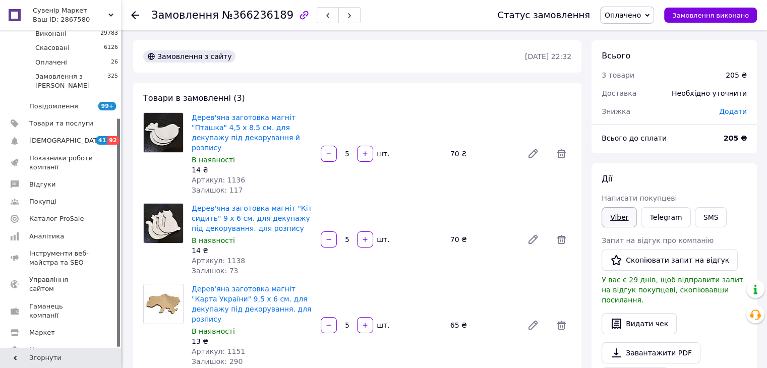
click at [607, 216] on link "Viber" at bounding box center [618, 217] width 35 height 20
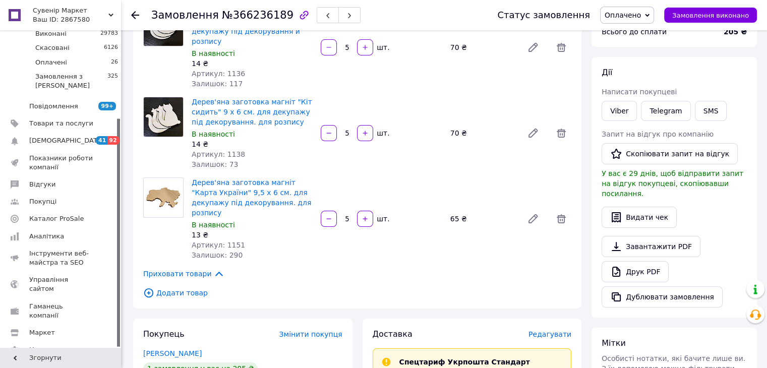
scroll to position [202, 0]
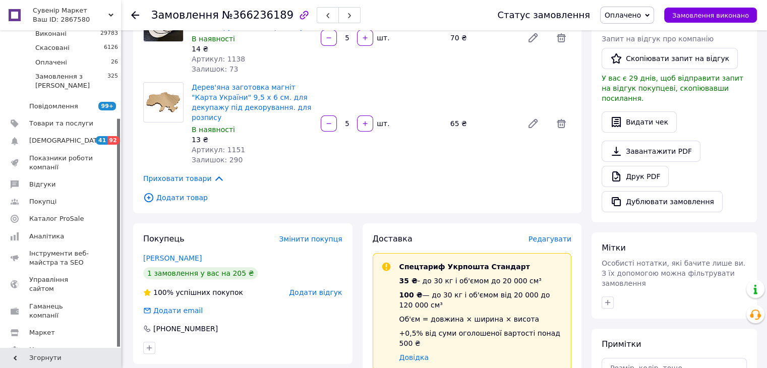
click at [138, 18] on icon at bounding box center [135, 15] width 8 height 8
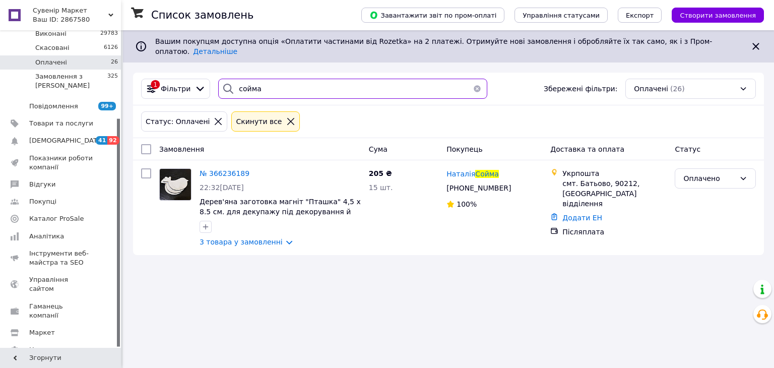
click at [297, 81] on input "сойма" at bounding box center [352, 89] width 269 height 20
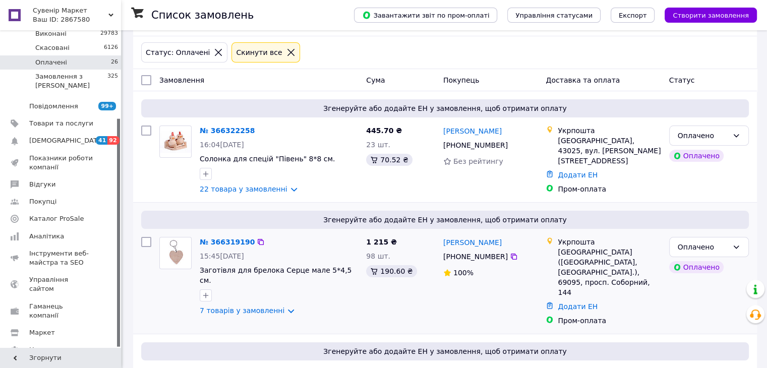
scroll to position [202, 0]
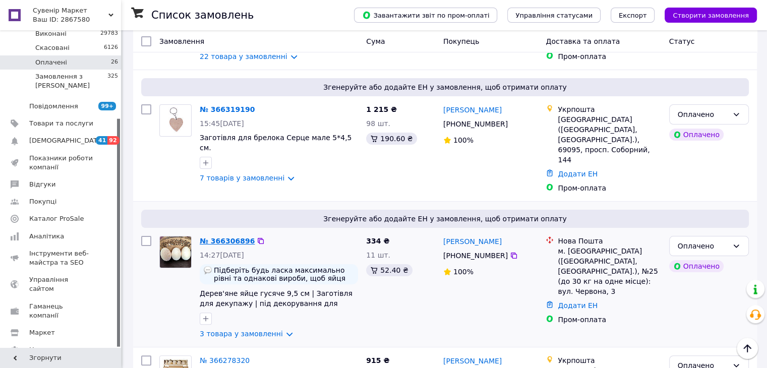
click at [212, 237] on link "№ 366306896" at bounding box center [227, 241] width 55 height 8
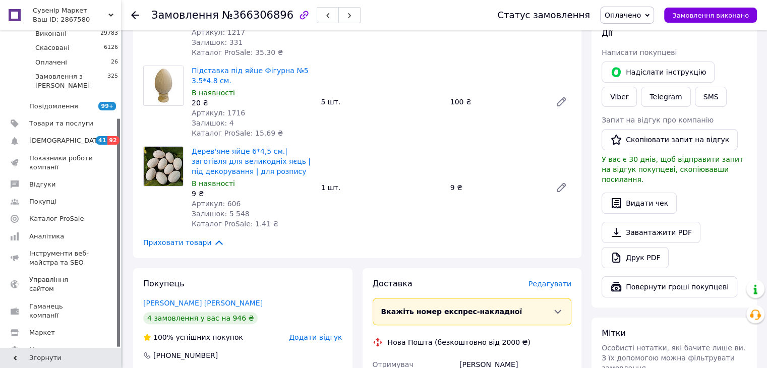
scroll to position [252, 0]
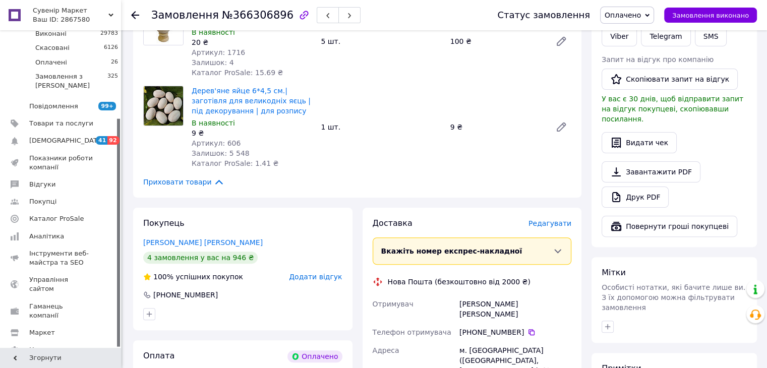
click at [133, 15] on use at bounding box center [135, 15] width 8 height 8
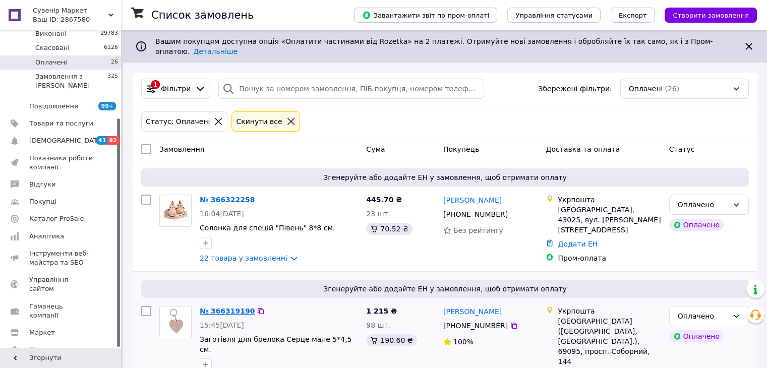
click at [232, 307] on link "№ 366319190" at bounding box center [227, 311] width 55 height 8
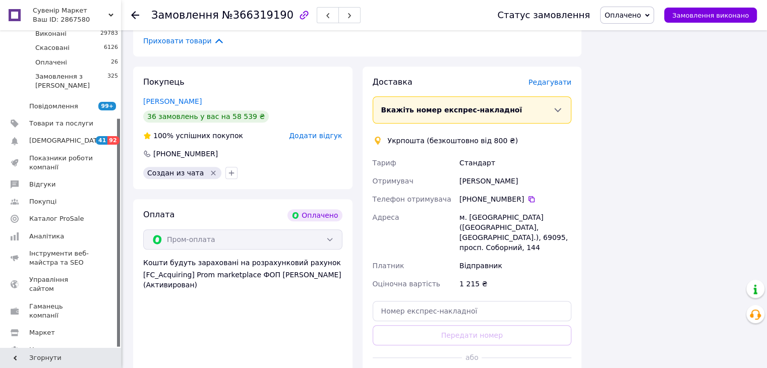
scroll to position [756, 0]
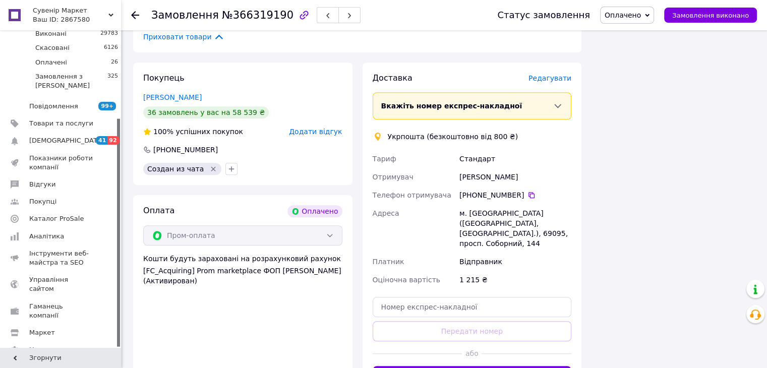
click at [133, 14] on icon at bounding box center [135, 15] width 8 height 8
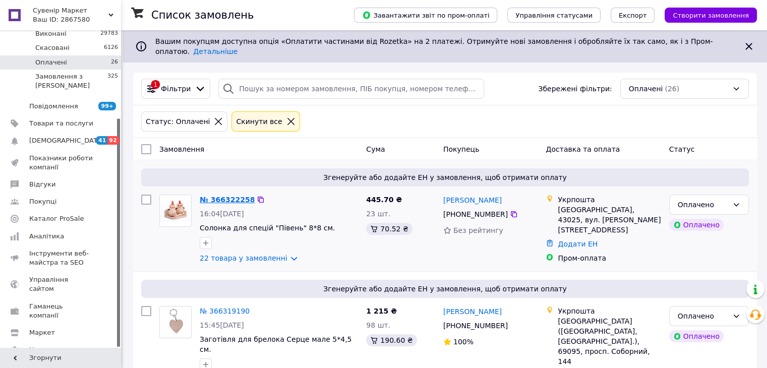
click at [235, 196] on link "№ 366322258" at bounding box center [227, 200] width 55 height 8
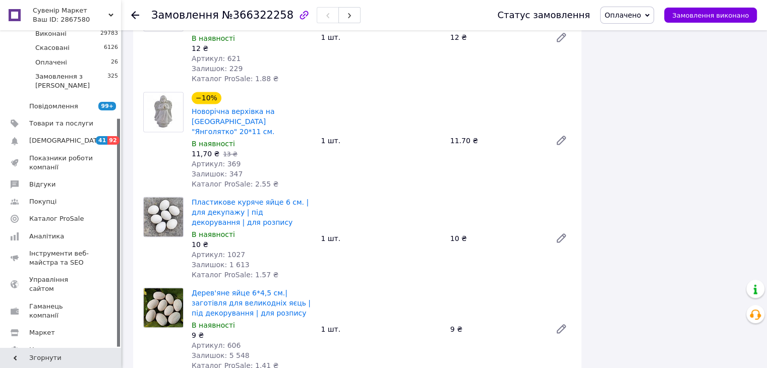
scroll to position [2017, 0]
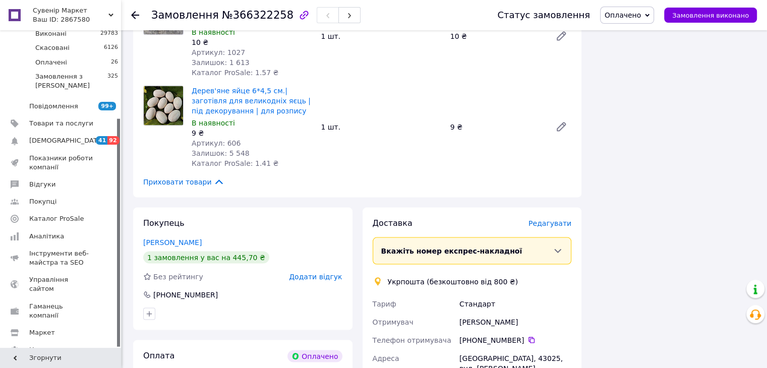
click at [135, 16] on icon at bounding box center [135, 15] width 8 height 8
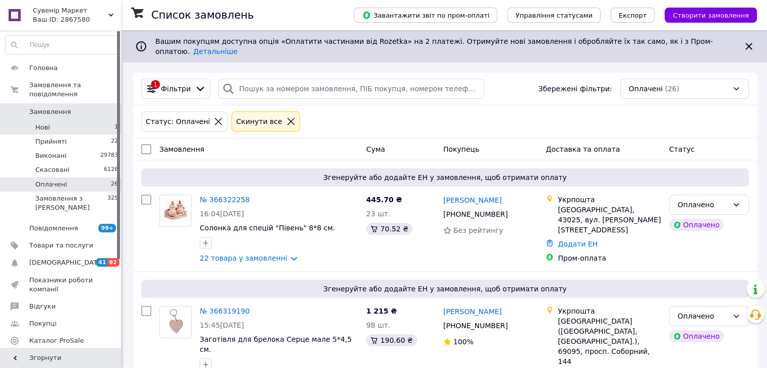
click at [68, 120] on li "Нові 1" at bounding box center [62, 127] width 124 height 14
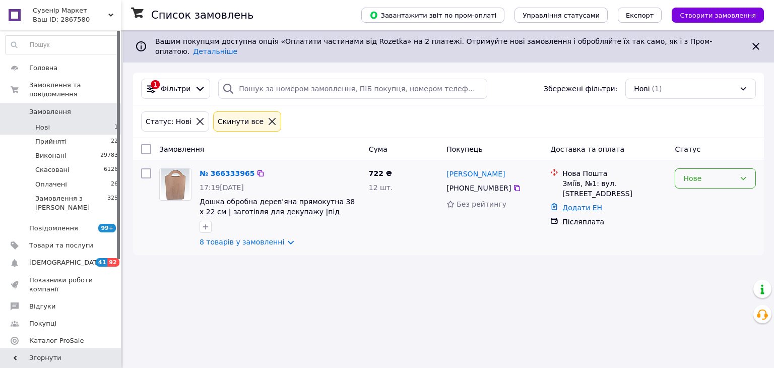
click at [684, 173] on div "Нове" at bounding box center [710, 178] width 52 height 11
click at [690, 200] on li "Прийнято" at bounding box center [716, 192] width 80 height 18
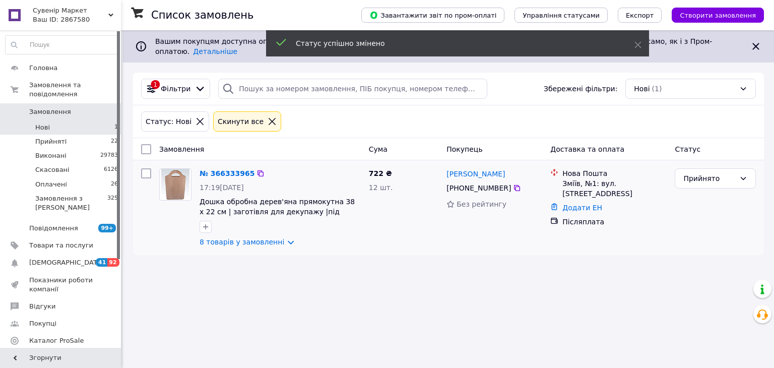
click at [224, 167] on div "№ 366333965" at bounding box center [227, 173] width 57 height 12
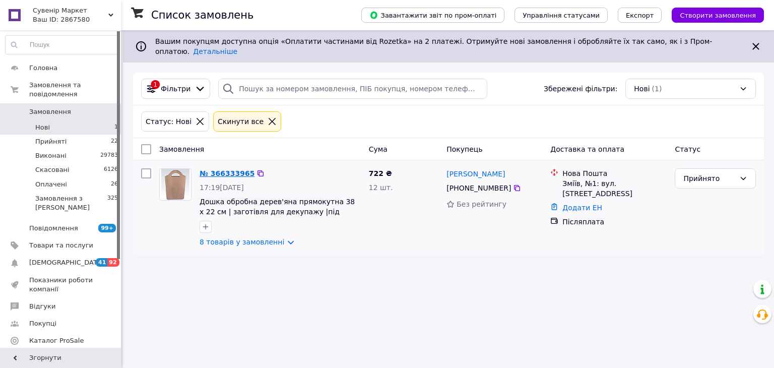
click at [226, 169] on link "№ 366333965" at bounding box center [227, 173] width 55 height 8
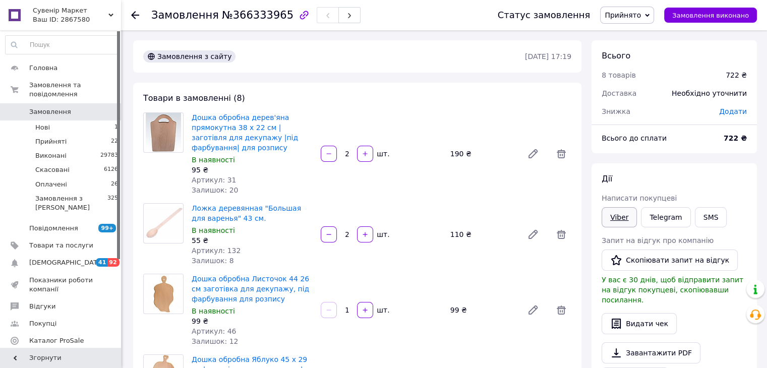
click at [625, 215] on link "Viber" at bounding box center [618, 217] width 35 height 20
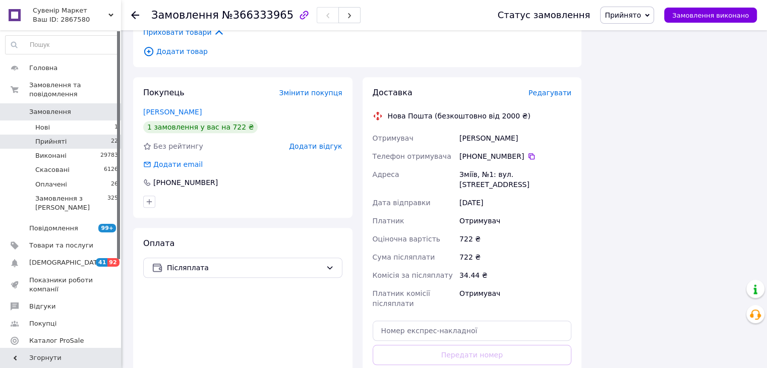
scroll to position [756, 0]
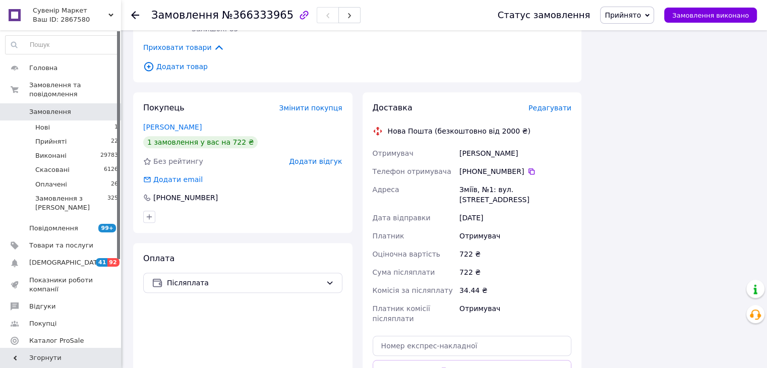
click at [83, 108] on link "Замовлення 0" at bounding box center [62, 111] width 124 height 17
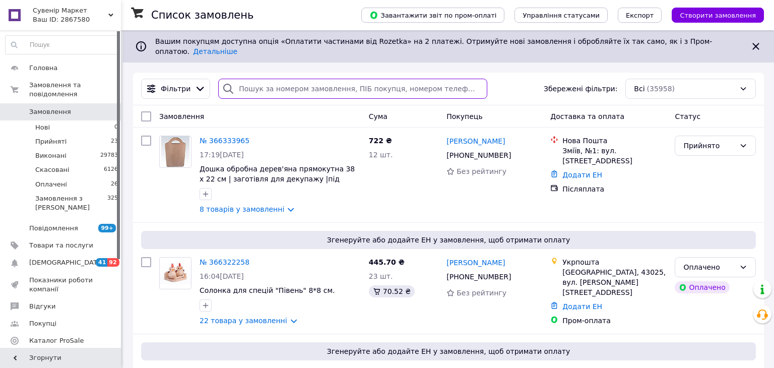
click at [303, 79] on input "search" at bounding box center [352, 89] width 269 height 20
paste input "[PHONE_NUMBER]"
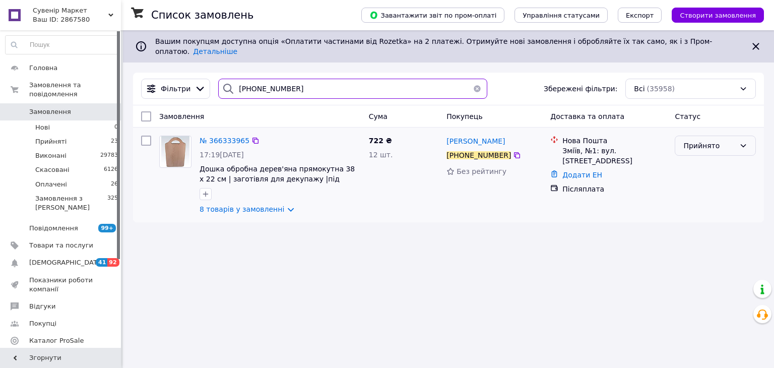
type input "[PHONE_NUMBER]"
click at [704, 140] on div "Прийнято" at bounding box center [710, 145] width 52 height 11
click at [683, 201] on li "Оплачено" at bounding box center [716, 196] width 80 height 18
click at [239, 137] on span "№ 366333965" at bounding box center [225, 141] width 50 height 8
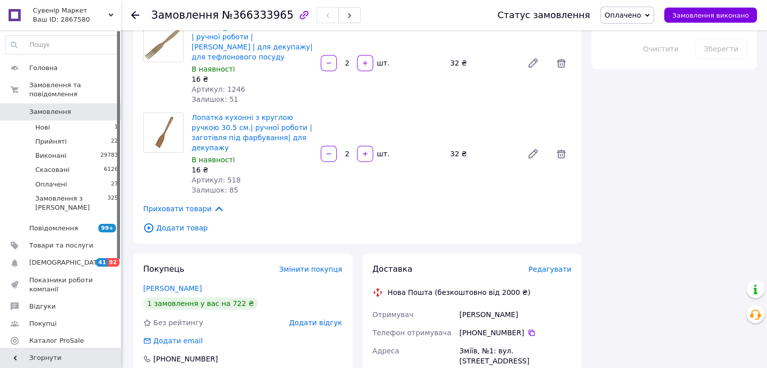
scroll to position [605, 0]
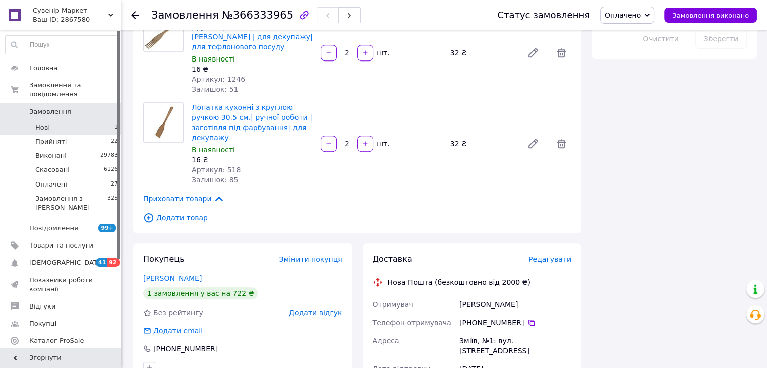
click at [61, 123] on li "Нові 1" at bounding box center [62, 127] width 124 height 14
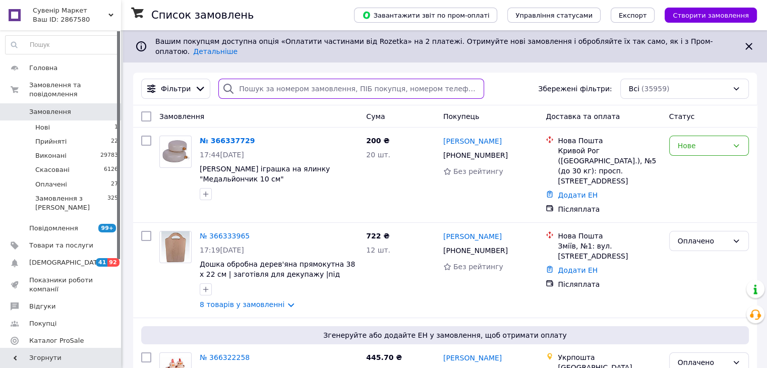
click at [320, 79] on input "search" at bounding box center [351, 89] width 266 height 20
paste input "[PHONE_NUMBER]"
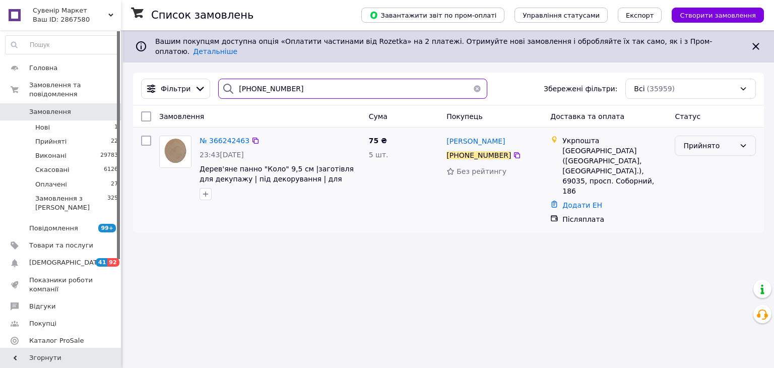
type input "[PHONE_NUMBER]"
click at [705, 140] on div "Прийнято" at bounding box center [710, 145] width 52 height 11
click at [699, 191] on li "Оплачено" at bounding box center [716, 196] width 80 height 18
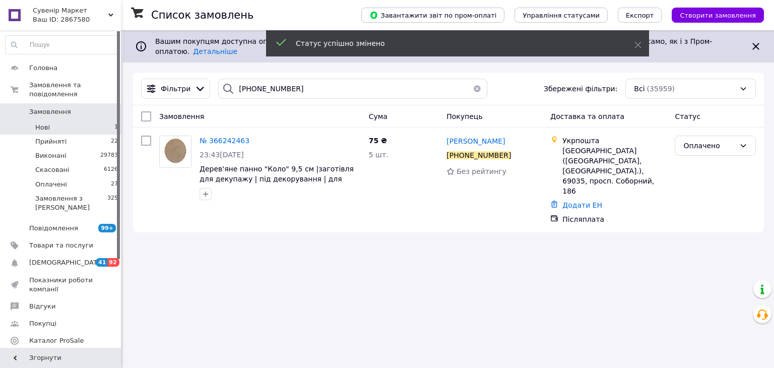
click at [92, 120] on li "Нові 1" at bounding box center [62, 127] width 124 height 14
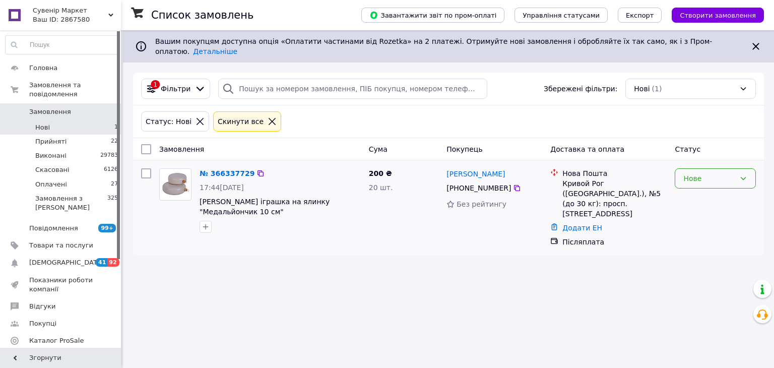
click at [711, 174] on div "Нове" at bounding box center [710, 178] width 52 height 11
click at [703, 192] on li "Прийнято" at bounding box center [716, 192] width 80 height 18
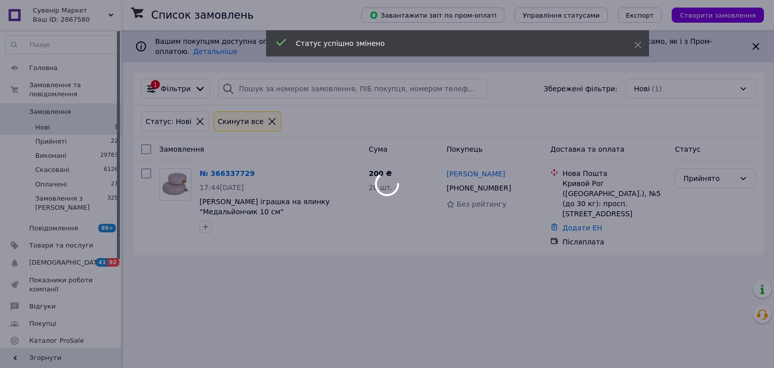
click at [207, 163] on div at bounding box center [387, 184] width 774 height 368
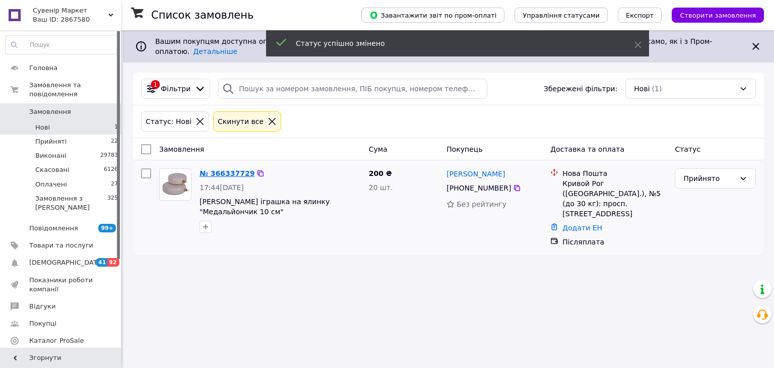
click at [211, 169] on link "№ 366337729" at bounding box center [227, 173] width 55 height 8
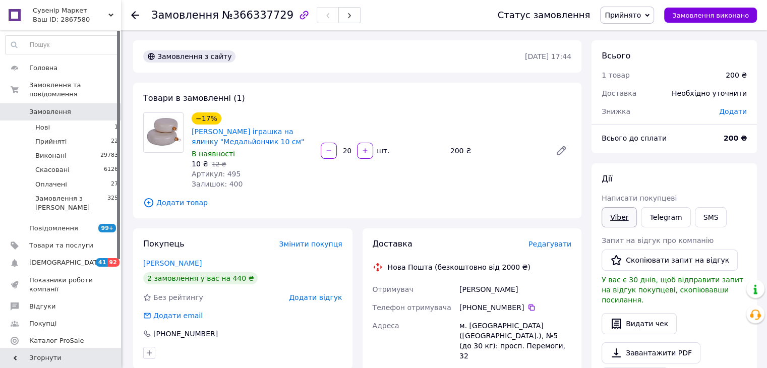
click at [615, 218] on link "Viber" at bounding box center [618, 217] width 35 height 20
